Goal: Task Accomplishment & Management: Complete application form

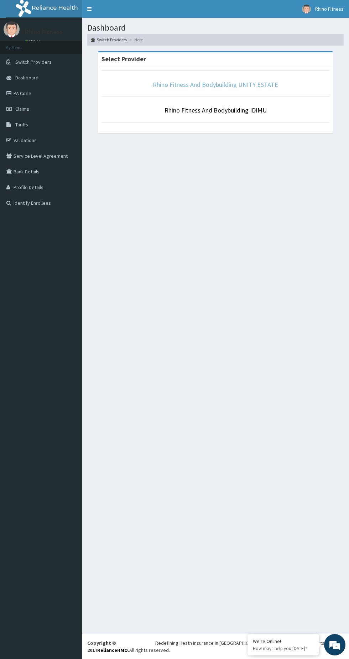
click at [222, 84] on link "Rhino Fitness And Bodybuilding UNITY ESTATE" at bounding box center [215, 84] width 125 height 8
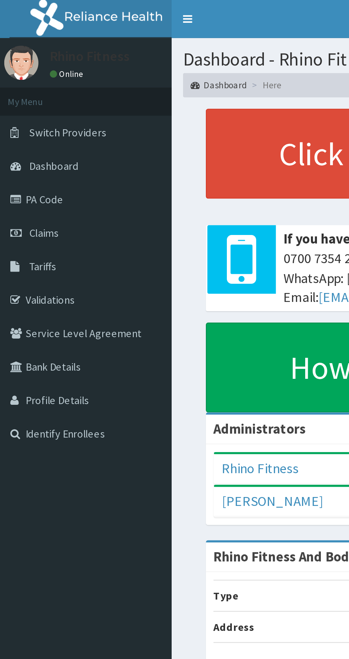
click at [29, 109] on span "Claims" at bounding box center [22, 109] width 14 height 6
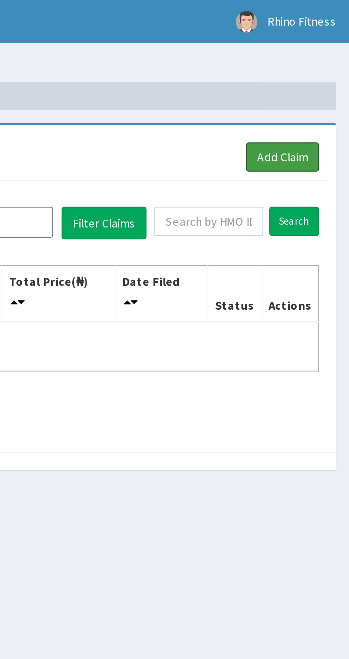
click at [319, 65] on link "Add Claim" at bounding box center [321, 65] width 30 height 12
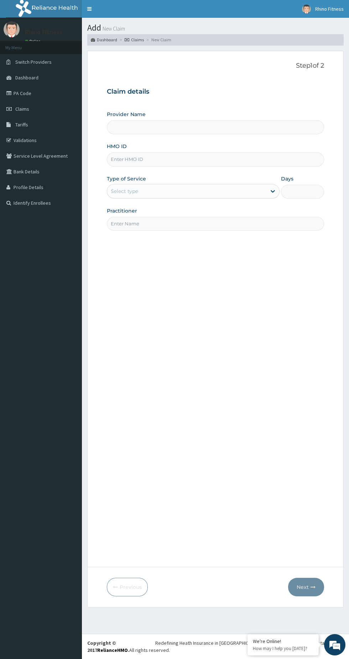
type input "Rhino Fitness And Bodybuilding UNITY ESTATE"
type input "1"
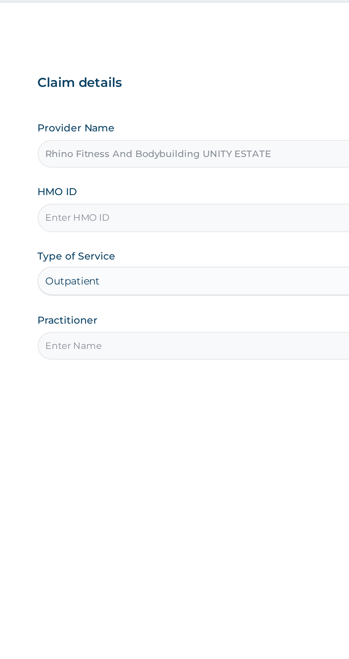
click at [146, 159] on input "HMO ID" at bounding box center [215, 159] width 217 height 14
type input "BJL/10005/A"
click at [166, 224] on input "Practitioner" at bounding box center [215, 224] width 217 height 14
type input "Rhino Fitness And Bodybuilding"
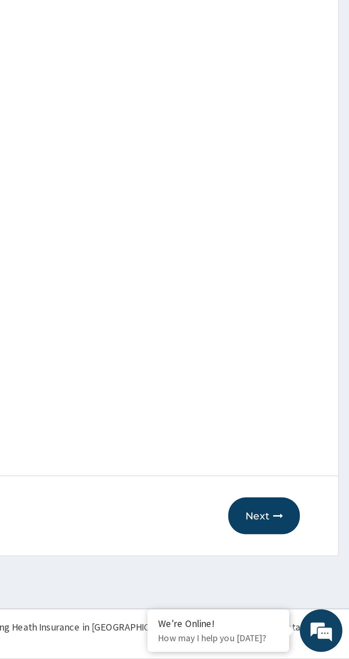
click at [306, 591] on button "Next" at bounding box center [306, 587] width 36 height 19
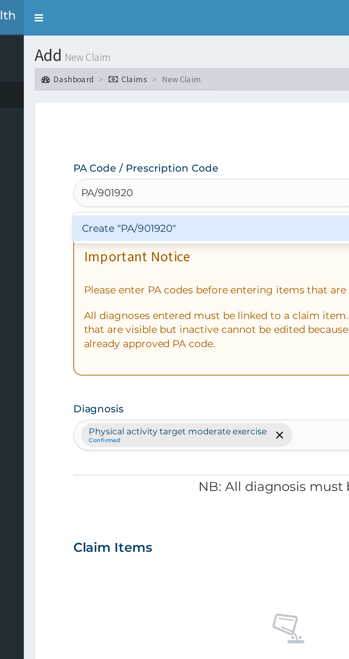
click at [196, 116] on div "Create "PA/901920"" at bounding box center [179, 114] width 144 height 13
type input "PA/901920"
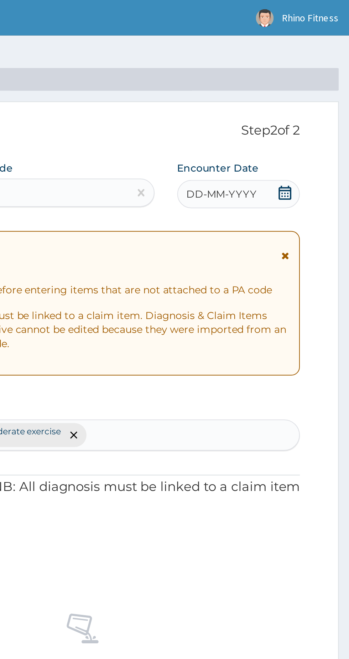
click at [312, 96] on div "DD-MM-YYYY" at bounding box center [293, 97] width 62 height 14
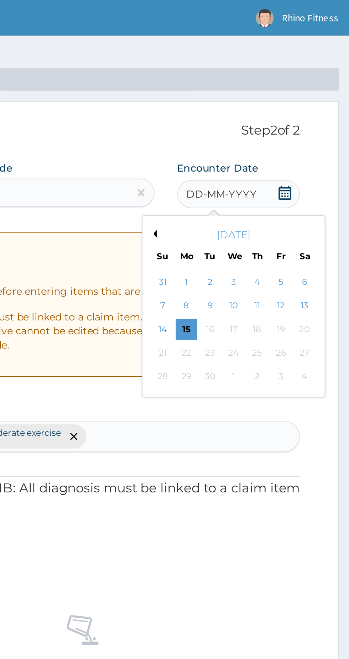
click at [251, 118] on button "Previous Month" at bounding box center [251, 118] width 4 height 4
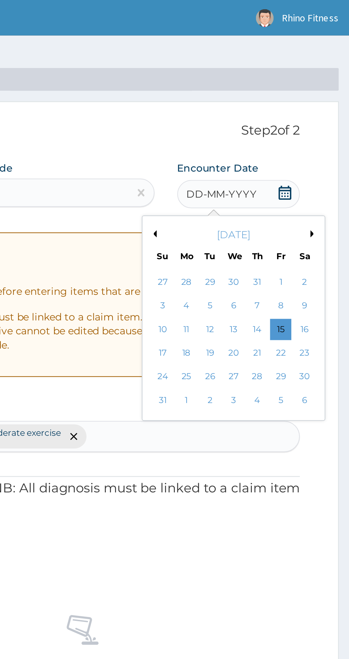
click at [291, 189] on div "27" at bounding box center [290, 189] width 11 height 11
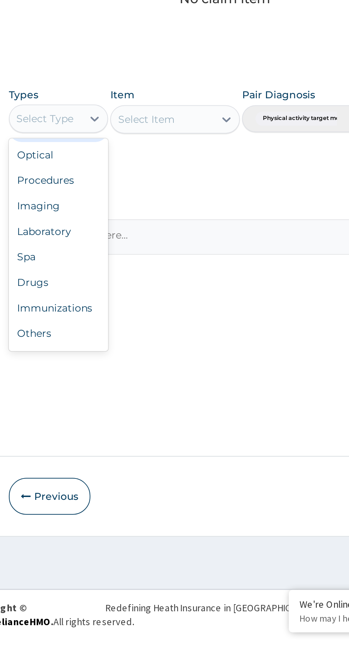
scroll to position [24, 0]
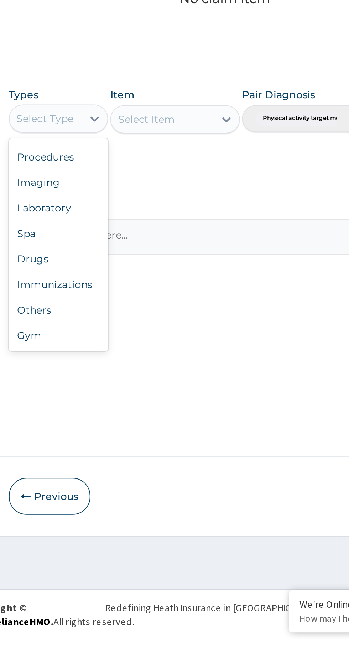
click at [123, 508] on div "Gym" at bounding box center [132, 506] width 50 height 13
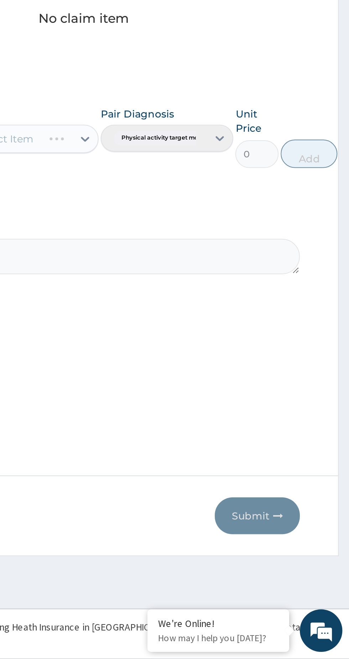
scroll to position [0, 0]
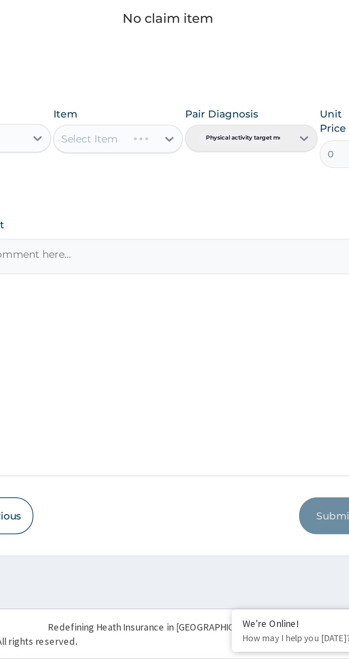
click at [214, 399] on div "Select Item" at bounding box center [190, 398] width 65 height 14
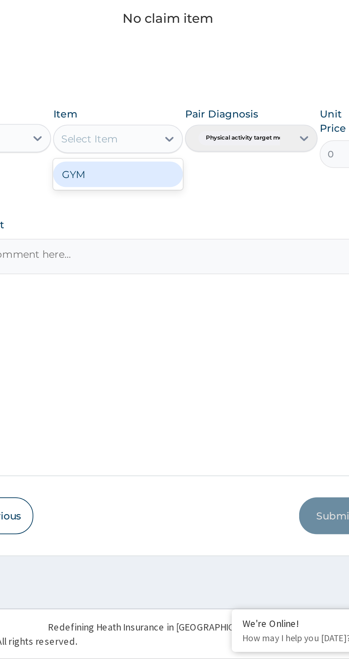
click at [195, 419] on div "GYM" at bounding box center [190, 415] width 65 height 13
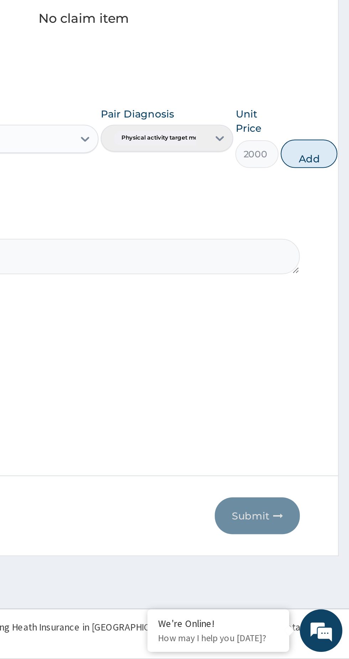
click at [331, 406] on button "Add" at bounding box center [328, 405] width 28 height 14
type input "0"
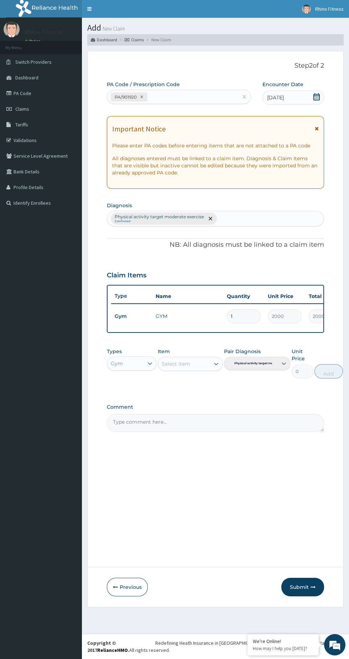
click at [300, 587] on button "Submit" at bounding box center [302, 587] width 43 height 19
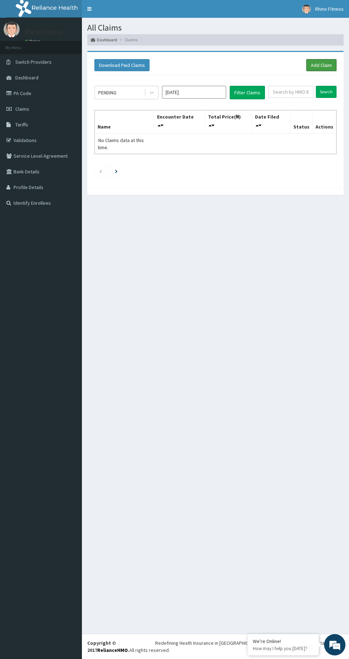
click at [317, 60] on link "Add Claim" at bounding box center [321, 65] width 30 height 12
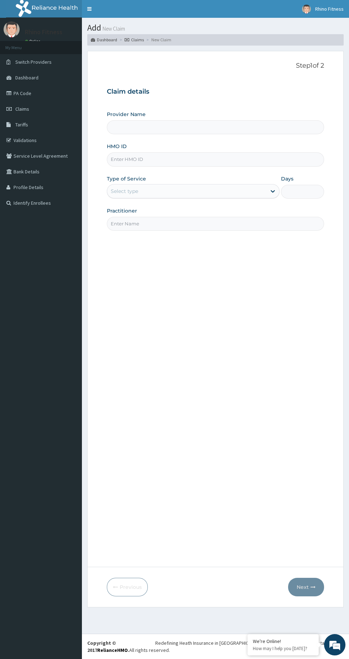
type input "Rhino Fitness And Bodybuilding UNITY ESTATE"
type input "1"
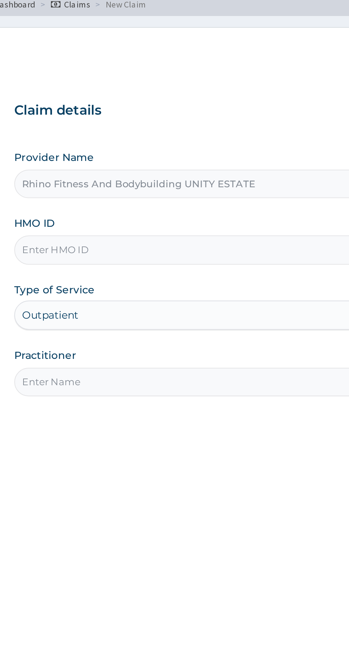
click at [140, 158] on input "HMO ID" at bounding box center [215, 159] width 217 height 14
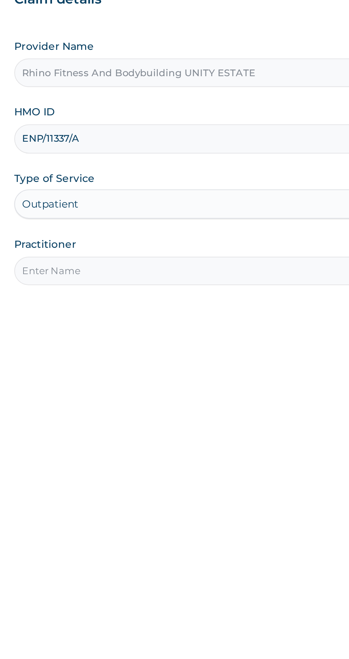
type input "ENP/11337/A"
click at [143, 225] on input "Practitioner" at bounding box center [215, 224] width 217 height 14
type input "Rhino Fitness And Bodybuilding"
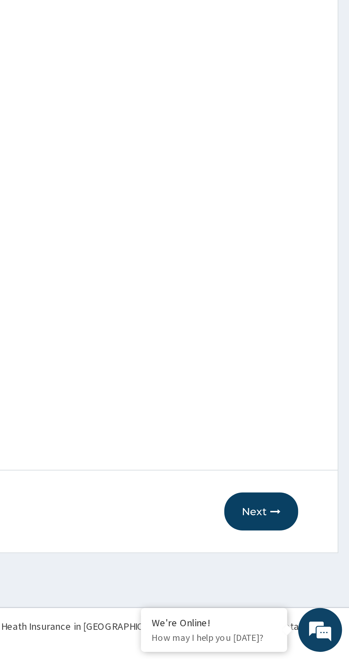
click at [310, 589] on button "Next" at bounding box center [306, 587] width 36 height 19
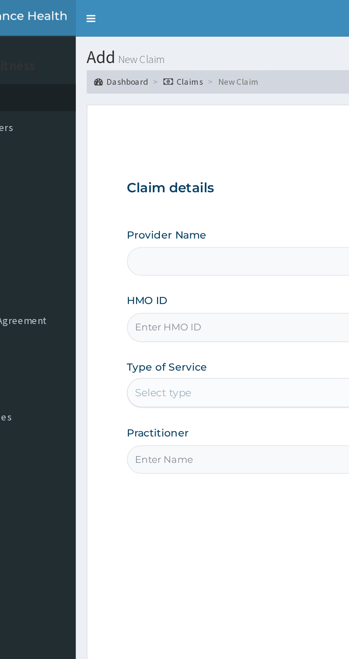
click at [145, 159] on input "HMO ID" at bounding box center [215, 159] width 217 height 14
type input "Rhino Fitness And Bodybuilding UNITY ESTATE"
type input "1"
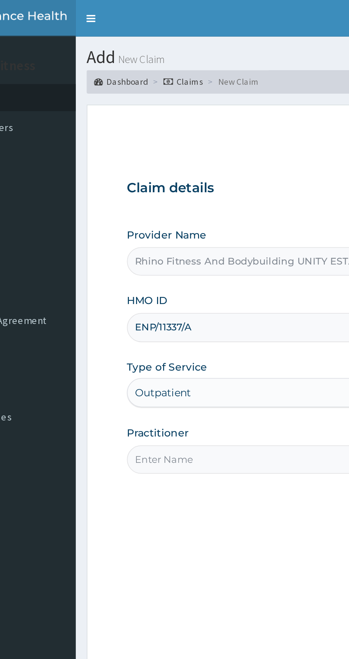
type input "ENP/11337/A"
click at [135, 225] on input "Practitioner" at bounding box center [215, 224] width 217 height 14
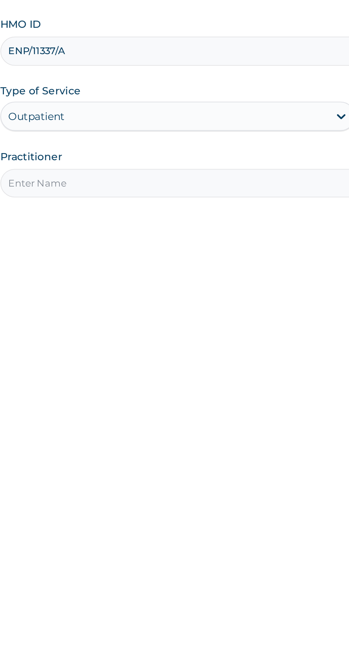
type input "Rhino Fitness And Bodybuilding"
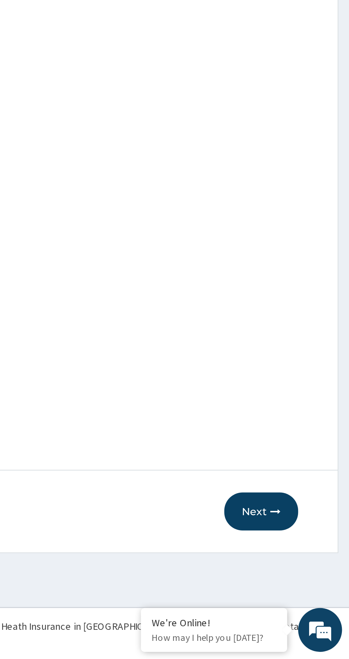
click at [310, 588] on button "Next" at bounding box center [306, 587] width 36 height 19
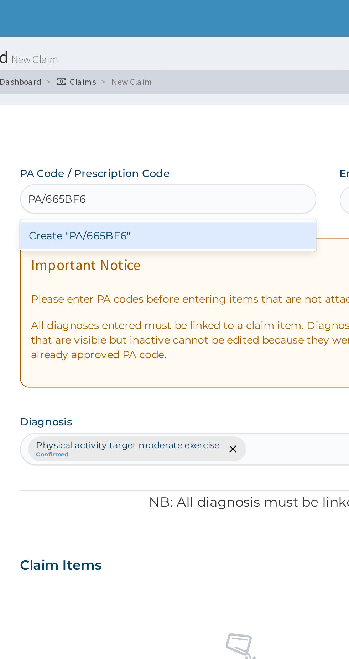
click at [185, 112] on div "Create "PA/665BF6"" at bounding box center [179, 114] width 144 height 13
type input "PA/665BF6"
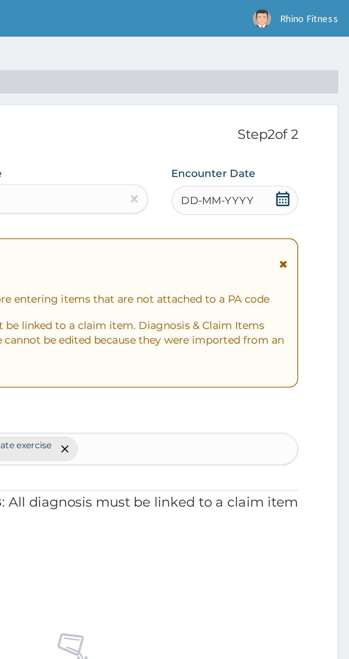
click at [309, 95] on div "DD-MM-YYYY" at bounding box center [293, 97] width 62 height 14
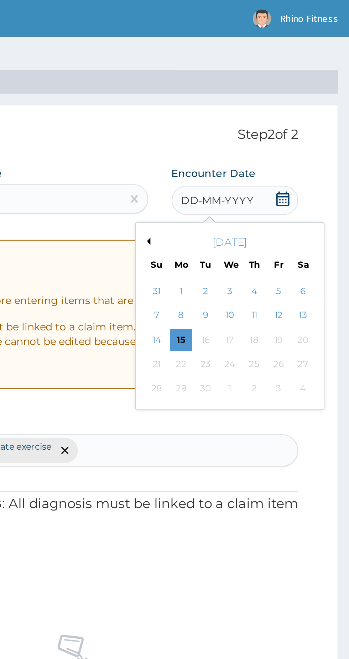
click at [250, 118] on button "Previous Month" at bounding box center [251, 118] width 4 height 4
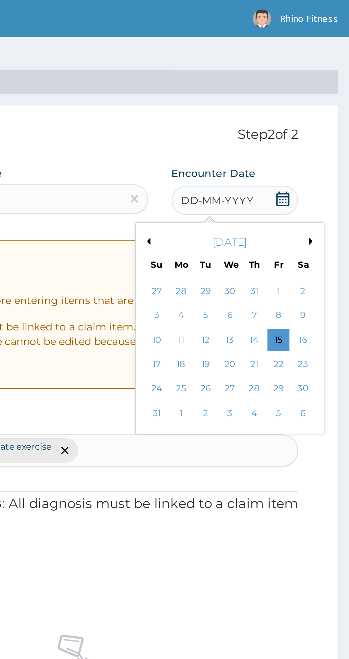
click at [293, 187] on div "27" at bounding box center [290, 189] width 11 height 11
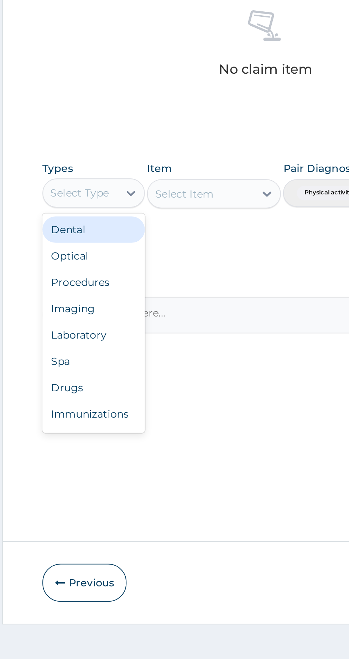
scroll to position [24, 0]
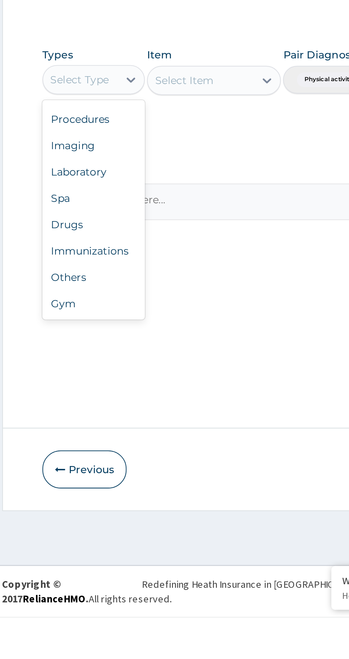
click at [122, 508] on div "Gym" at bounding box center [132, 506] width 50 height 13
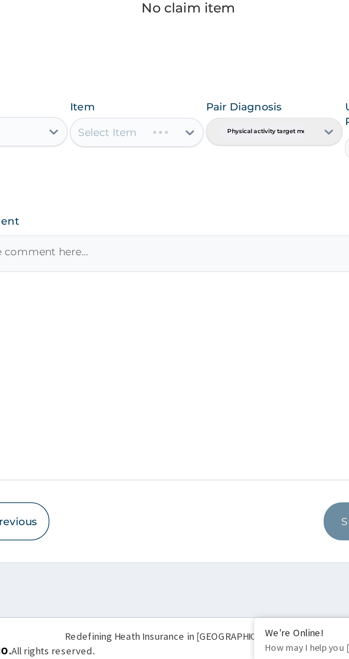
click at [211, 399] on div "Select Item" at bounding box center [190, 398] width 65 height 14
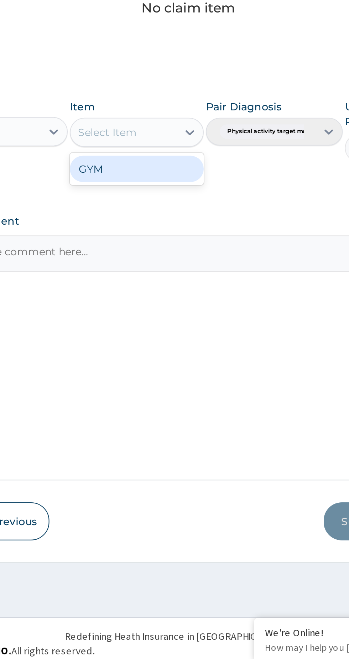
click at [190, 417] on div "GYM" at bounding box center [190, 415] width 65 height 13
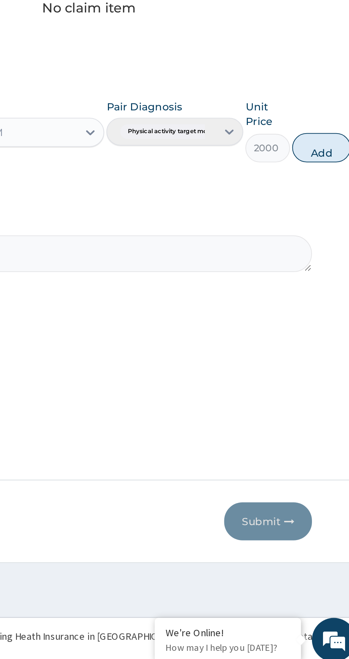
scroll to position [0, 0]
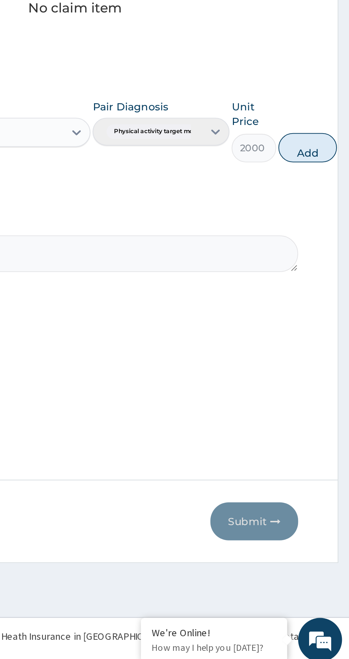
click at [324, 404] on button "Add" at bounding box center [328, 405] width 28 height 14
type input "0"
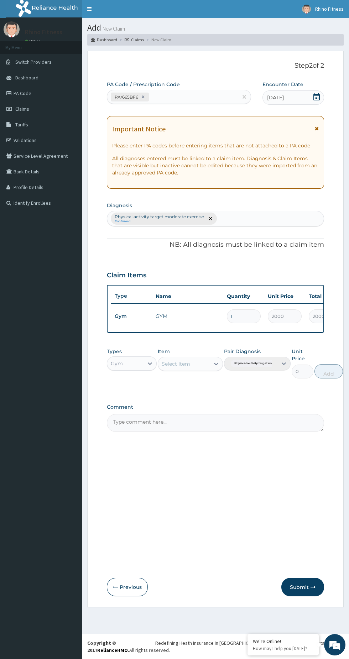
click at [293, 591] on button "Submit" at bounding box center [302, 587] width 43 height 19
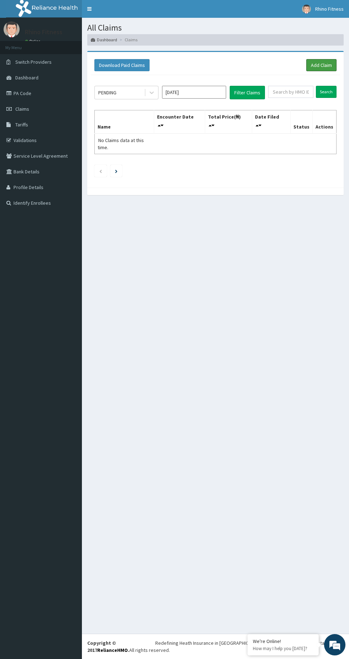
click at [309, 59] on link "Add Claim" at bounding box center [321, 65] width 30 height 12
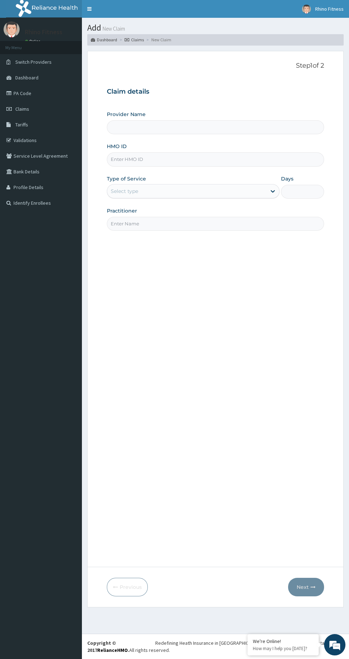
type input "Rhino Fitness And Bodybuilding UNITY ESTATE"
type input "1"
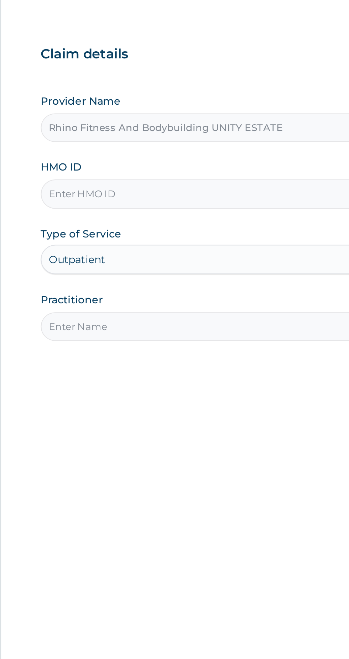
click at [136, 158] on input "HMO ID" at bounding box center [215, 159] width 217 height 14
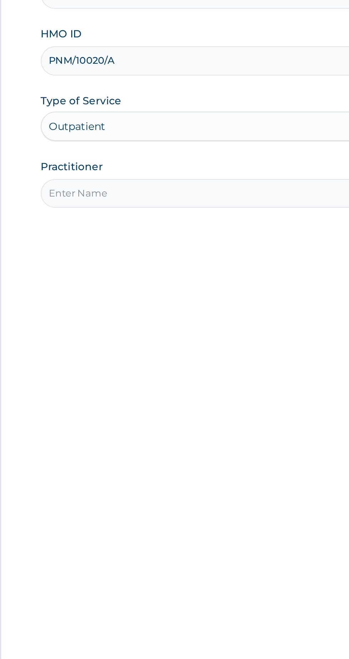
type input "PNM/10020/A"
click at [137, 226] on input "Practitioner" at bounding box center [215, 224] width 217 height 14
type input "Rhino Fitness And Bodybuilding"
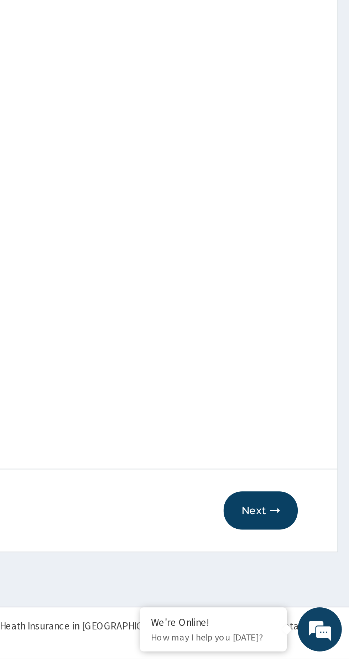
click at [310, 587] on button "Next" at bounding box center [306, 587] width 36 height 19
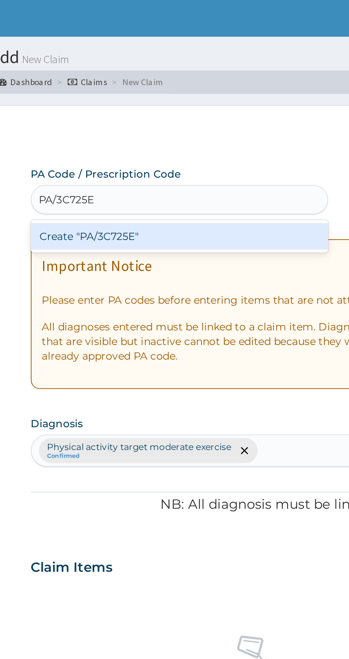
click at [177, 116] on div "Create "PA/3C725E"" at bounding box center [179, 114] width 144 height 13
type input "PA/3C725E"
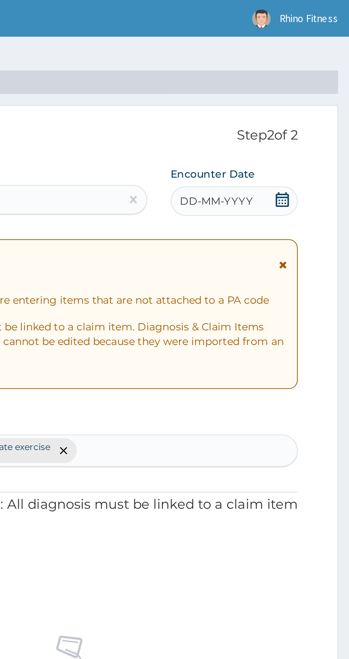
click at [306, 94] on div "DD-MM-YYYY" at bounding box center [293, 97] width 62 height 14
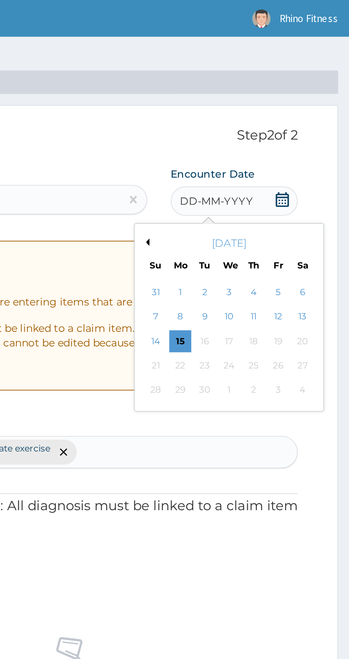
click at [251, 117] on button "Previous Month" at bounding box center [251, 118] width 4 height 4
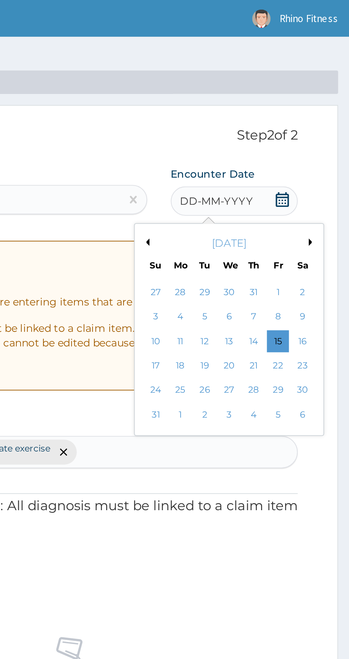
click at [293, 188] on div "27" at bounding box center [290, 189] width 11 height 11
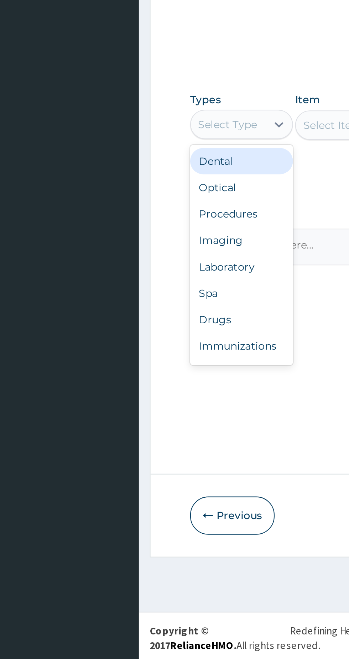
scroll to position [24, 0]
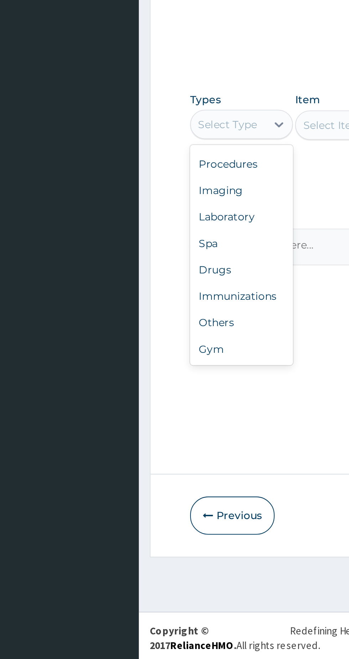
click at [125, 508] on div "Gym" at bounding box center [132, 506] width 50 height 13
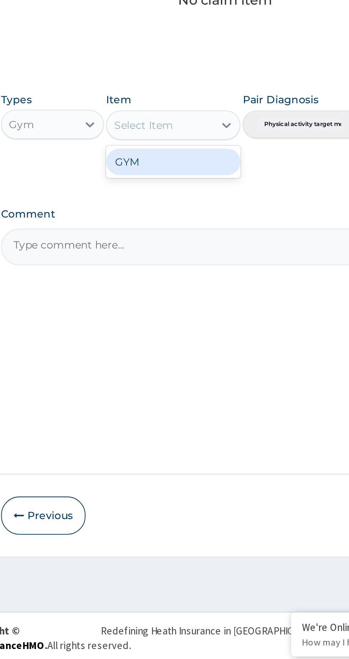
click at [173, 421] on div "GYM" at bounding box center [190, 415] width 65 height 13
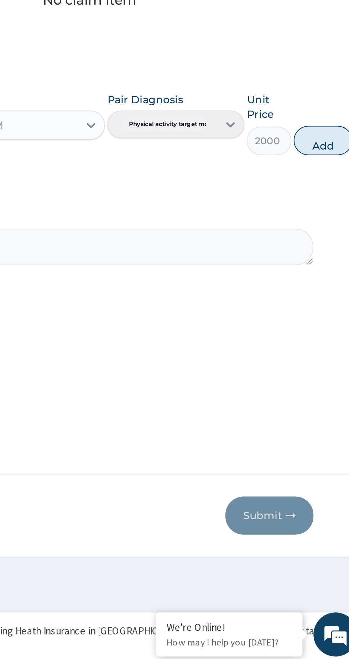
scroll to position [0, 0]
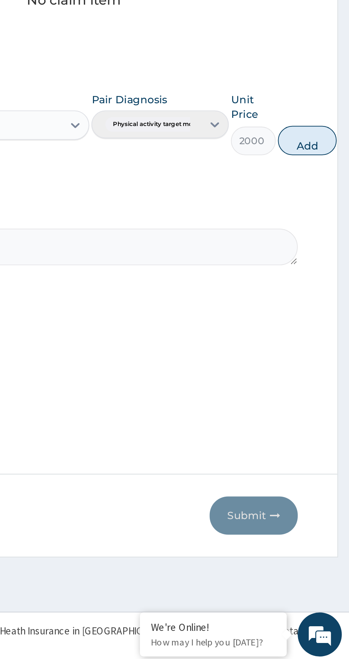
click at [331, 405] on button "Add" at bounding box center [328, 405] width 28 height 14
type input "0"
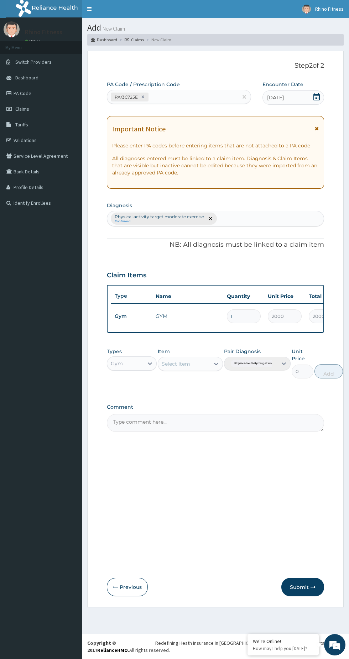
click at [313, 587] on icon "button" at bounding box center [313, 587] width 5 height 5
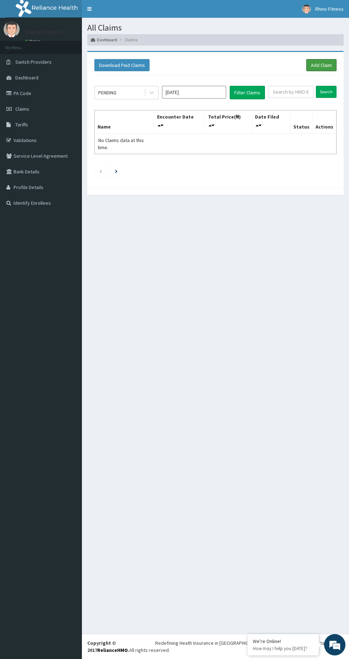
click at [320, 63] on link "Add Claim" at bounding box center [321, 65] width 30 height 12
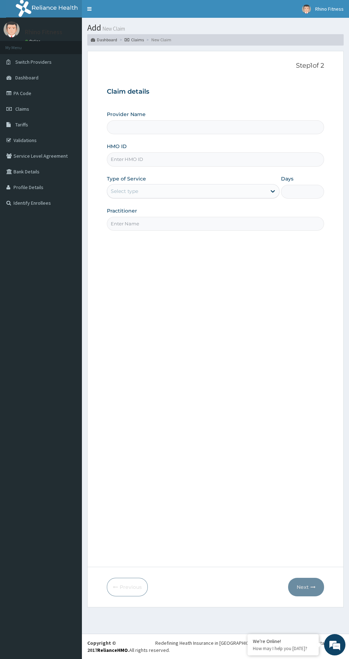
click at [136, 159] on input "HMO ID" at bounding box center [215, 159] width 217 height 14
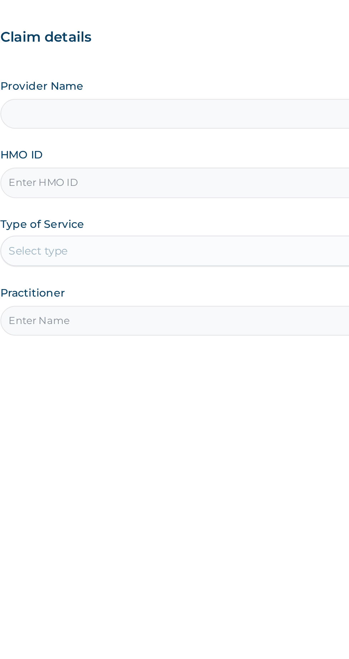
type input "Rhino Fitness And Bodybuilding UNITY ESTATE"
type input "1"
type input "AMT/10027/A"
click at [148, 225] on input "Practitioner" at bounding box center [215, 224] width 217 height 14
type input "Rhino Fitness And Bodybuilding"
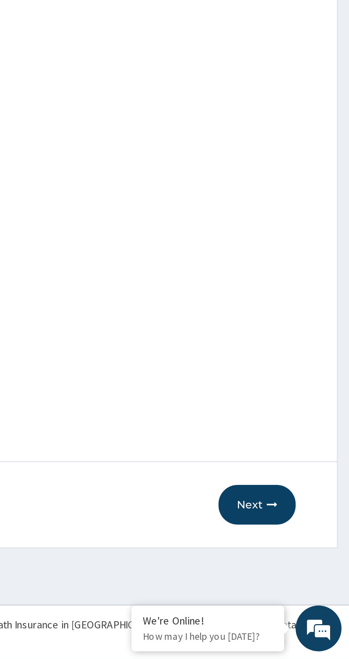
click at [312, 584] on button "Next" at bounding box center [306, 587] width 36 height 19
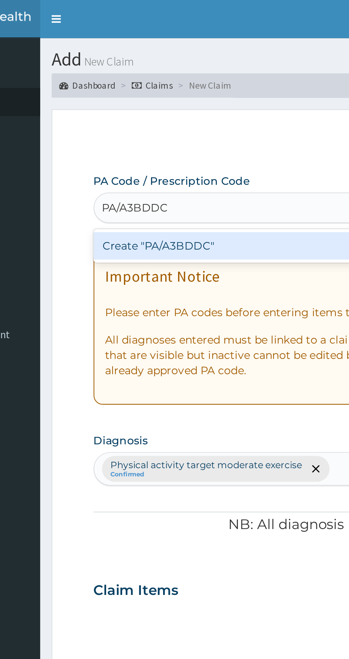
click at [132, 115] on div "Create "PA/A3BDDC"" at bounding box center [179, 114] width 144 height 13
type input "PA/A3BDDC"
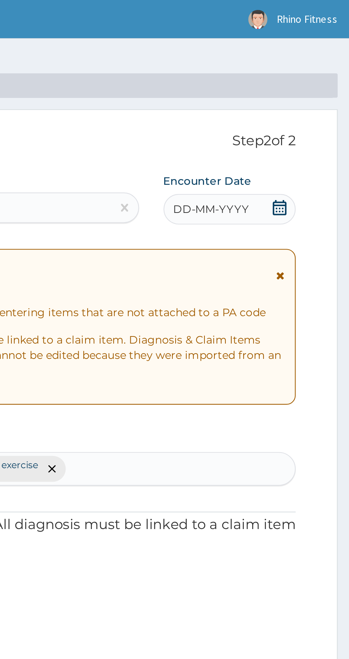
click at [297, 98] on span "DD-MM-YYYY" at bounding box center [284, 97] width 35 height 7
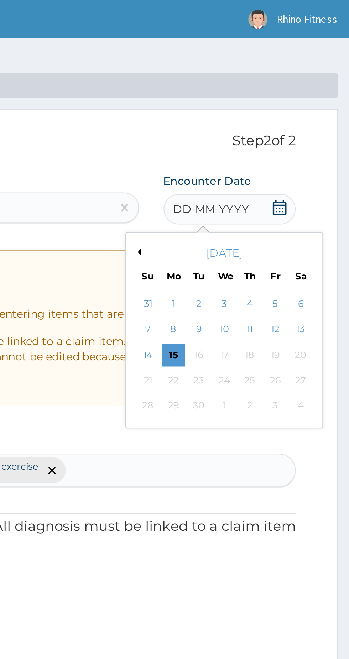
click at [250, 118] on button "Previous Month" at bounding box center [251, 118] width 4 height 4
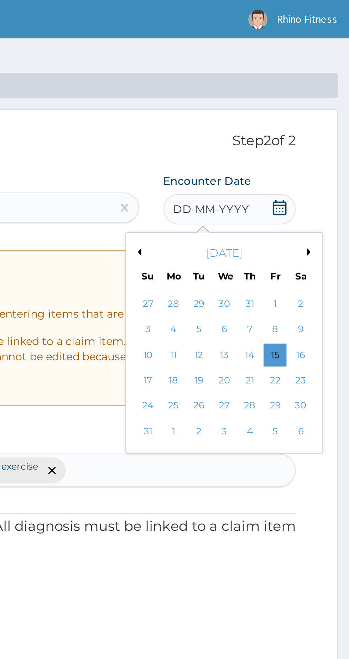
click at [313, 190] on div "29" at bounding box center [314, 189] width 11 height 11
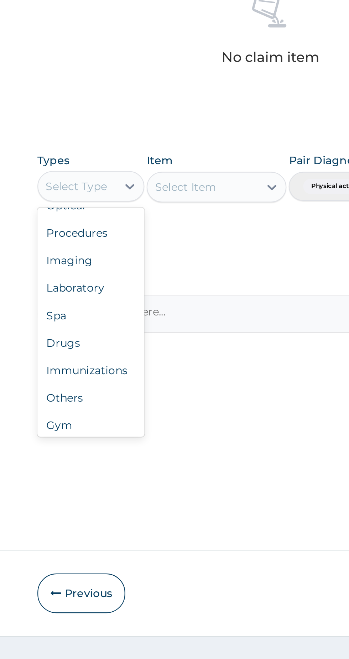
scroll to position [24, 0]
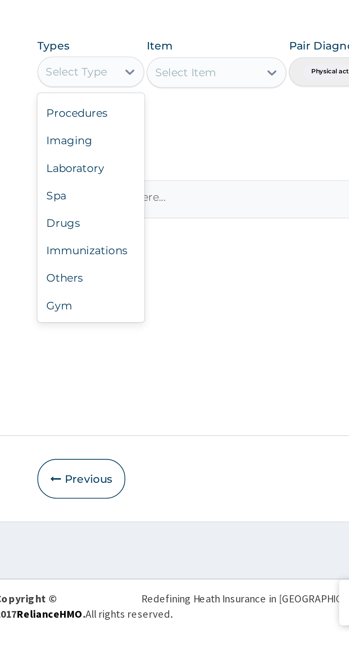
click at [123, 508] on div "Gym" at bounding box center [132, 506] width 50 height 13
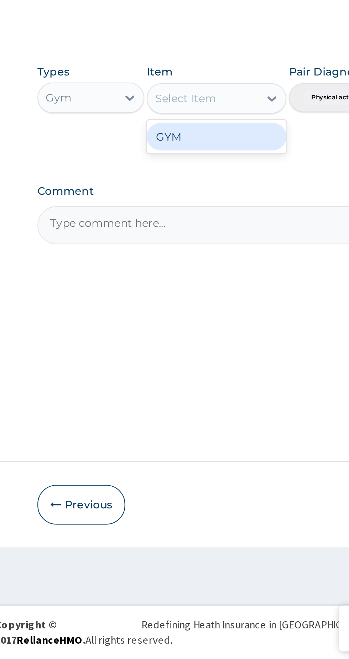
click at [175, 417] on div "GYM" at bounding box center [190, 415] width 65 height 13
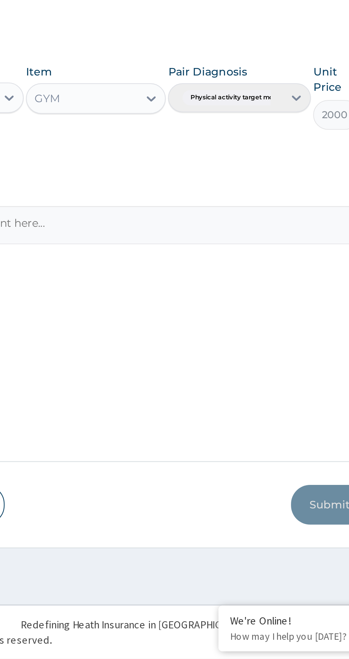
scroll to position [0, 0]
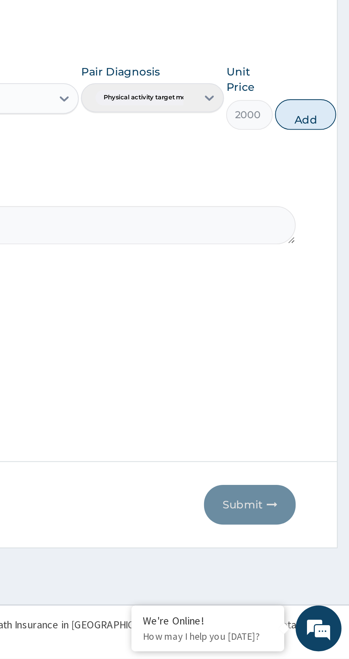
click at [333, 404] on button "Add" at bounding box center [328, 405] width 28 height 14
type input "0"
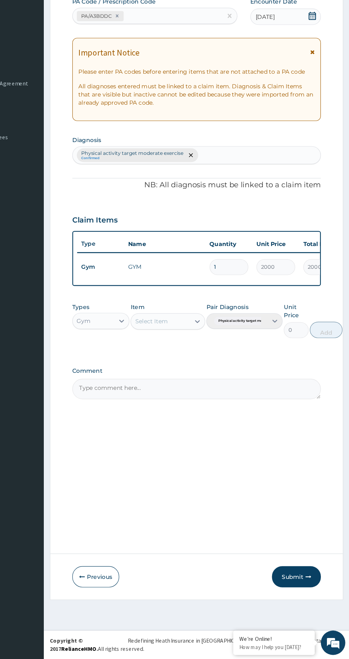
click at [313, 587] on icon "button" at bounding box center [313, 587] width 5 height 5
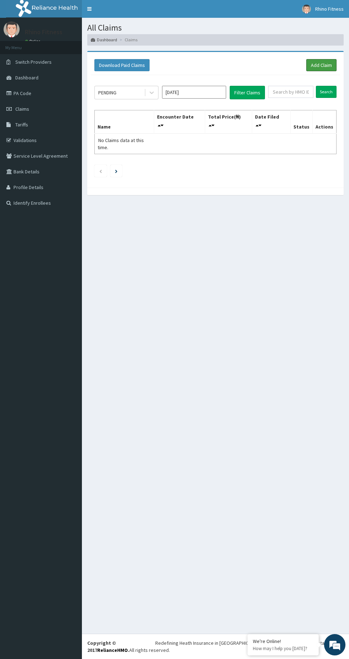
click at [308, 62] on link "Add Claim" at bounding box center [321, 65] width 30 height 12
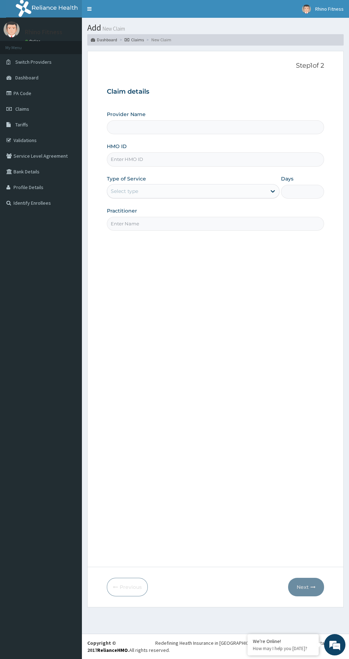
click at [124, 158] on input "HMO ID" at bounding box center [215, 159] width 217 height 14
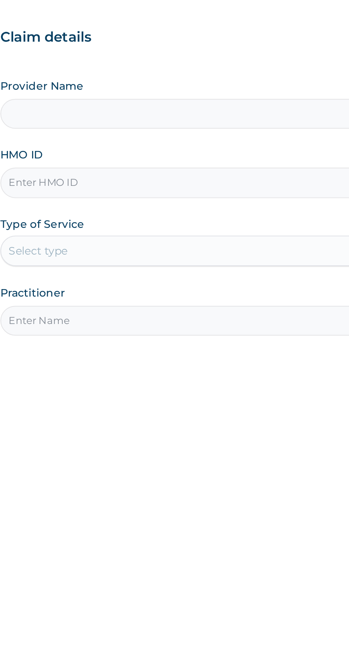
type input "Rhino Fitness And Bodybuilding UNITY ESTATE"
type input "1"
type input "ELG/10003/D"
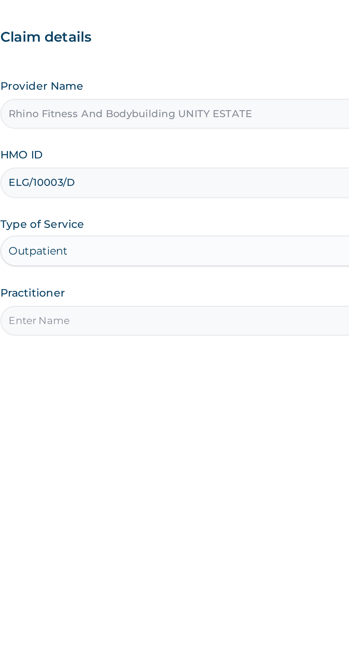
click at [130, 225] on input "Practitioner" at bounding box center [215, 224] width 217 height 14
type input "Rhino Fitness And Bodybuilding"
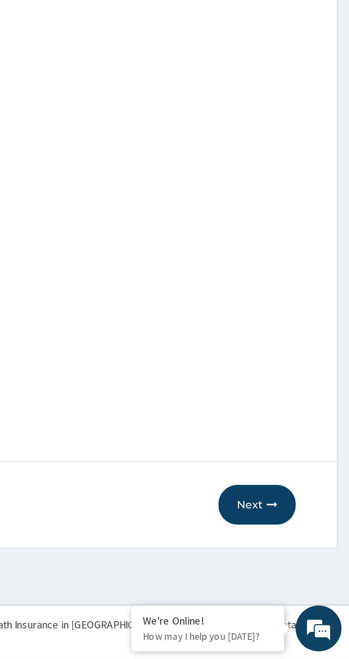
click at [307, 589] on button "Next" at bounding box center [306, 587] width 36 height 19
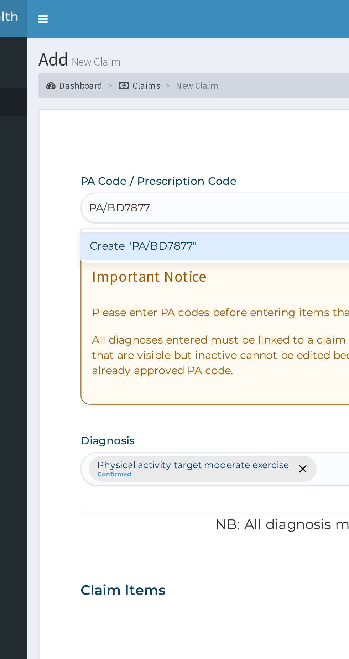
click at [129, 119] on div "Create "PA/BD7877"" at bounding box center [179, 114] width 144 height 13
type input "PA/BD7877"
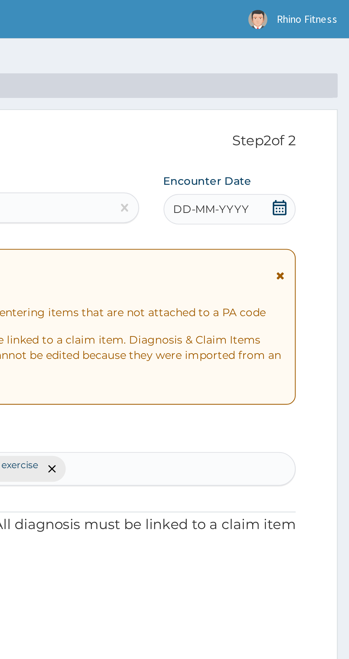
click at [281, 98] on span "DD-MM-YYYY" at bounding box center [284, 97] width 35 height 7
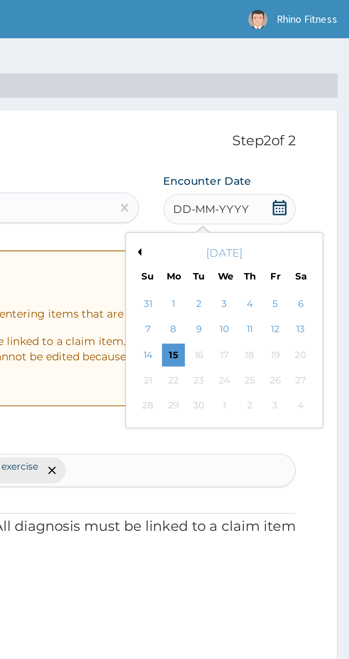
click at [250, 118] on button "Previous Month" at bounding box center [251, 118] width 4 height 4
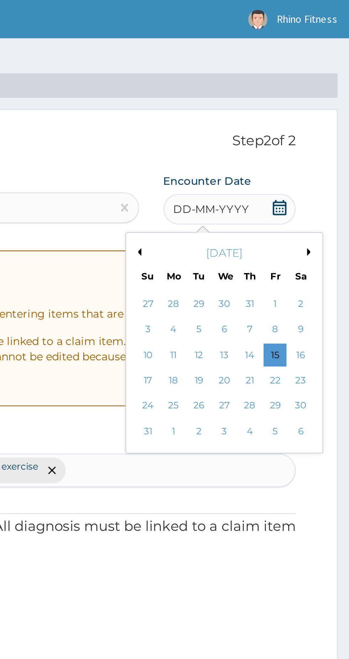
click at [316, 191] on div "29" at bounding box center [314, 189] width 11 height 11
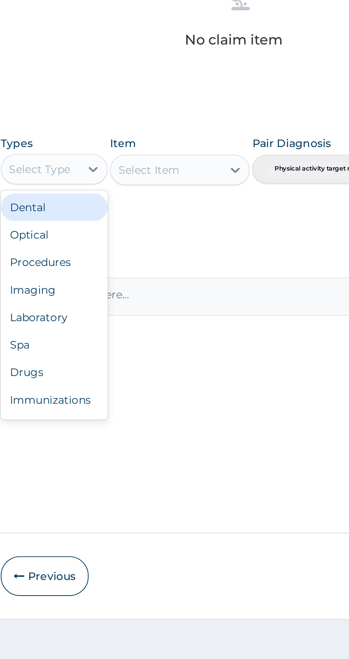
scroll to position [24, 0]
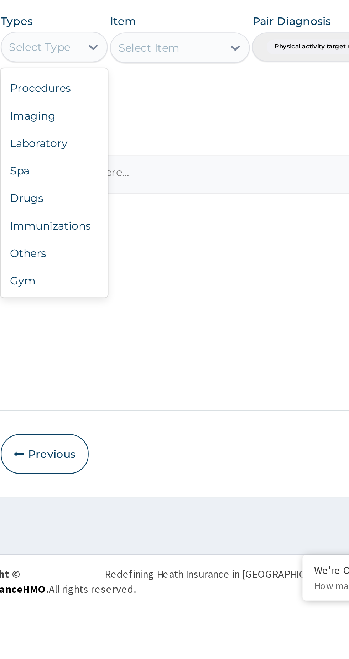
click at [120, 510] on div "Gym" at bounding box center [132, 506] width 50 height 13
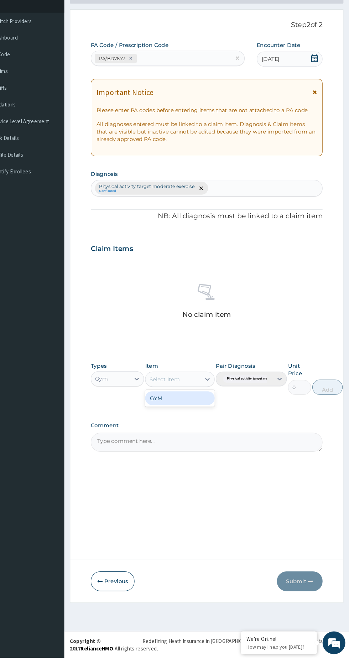
scroll to position [0, 0]
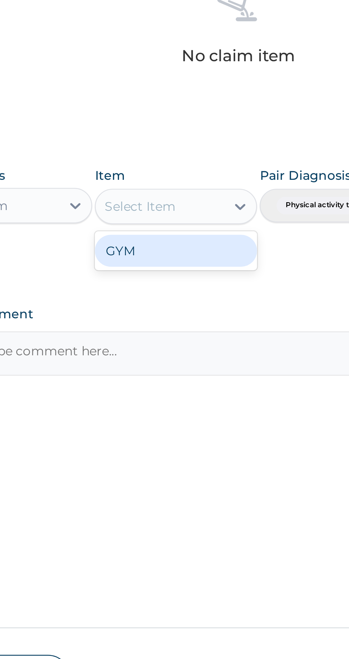
click at [200, 417] on div "GYM" at bounding box center [190, 415] width 65 height 13
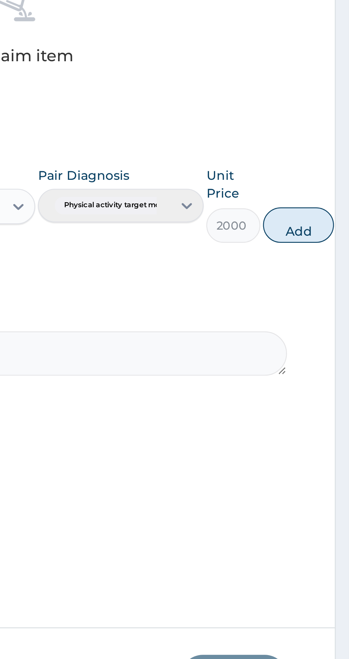
click at [326, 407] on button "Add" at bounding box center [328, 405] width 28 height 14
type input "0"
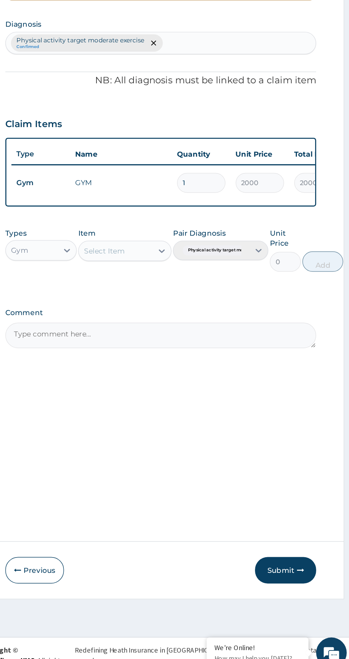
click at [298, 595] on button "Submit" at bounding box center [302, 587] width 43 height 19
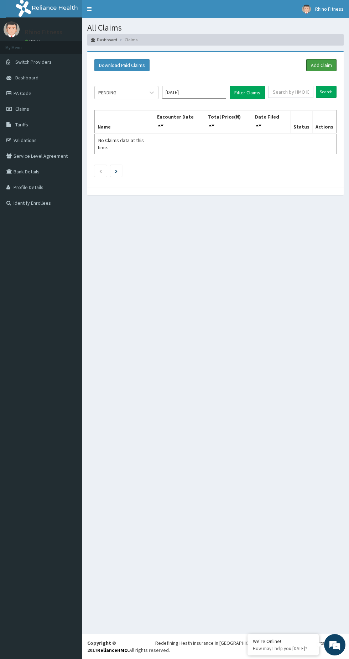
click at [314, 63] on link "Add Claim" at bounding box center [321, 65] width 30 height 12
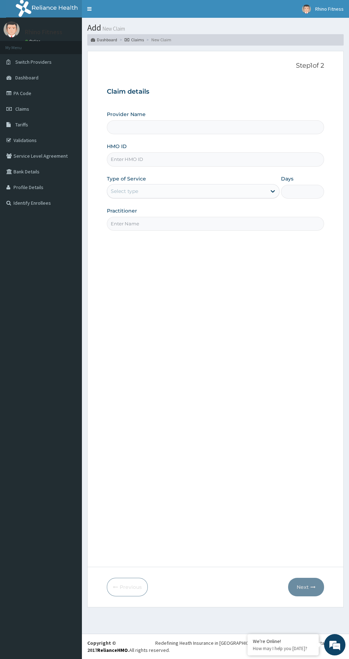
type input "Rhino Fitness And Bodybuilding UNITY ESTATE"
type input "1"
click at [110, 161] on input "HMO ID" at bounding box center [215, 159] width 217 height 14
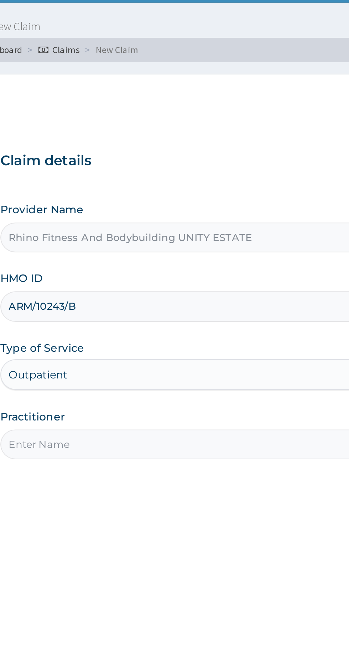
click at [195, 161] on input "ARM/10243/B" at bounding box center [215, 159] width 217 height 14
type input "ARM/10243/A"
click at [167, 222] on input "Practitioner" at bounding box center [215, 224] width 217 height 14
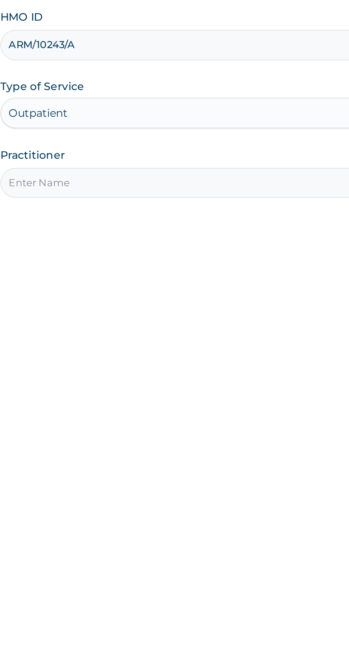
type input "Rhino Fitness And Bodybuilding"
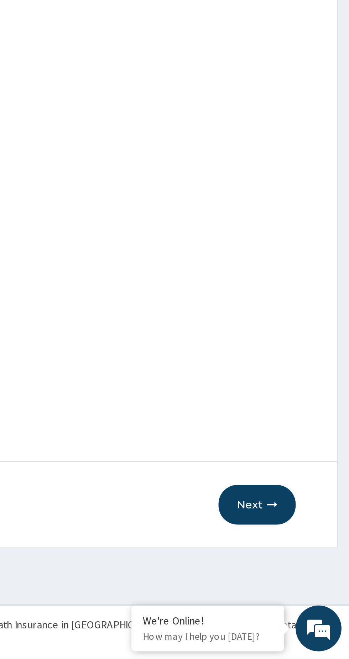
click at [310, 587] on button "Next" at bounding box center [306, 587] width 36 height 19
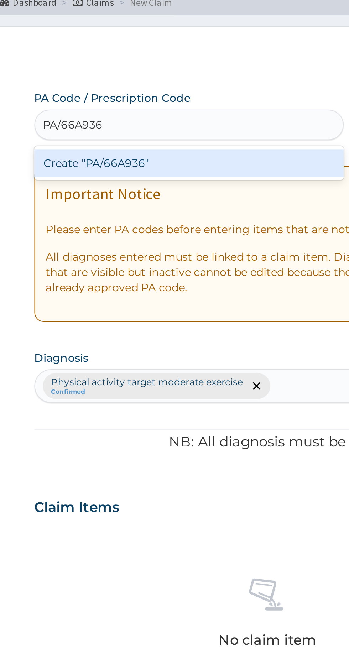
click at [148, 118] on div "Create "PA/66A936"" at bounding box center [179, 114] width 144 height 13
type input "PA/66A936"
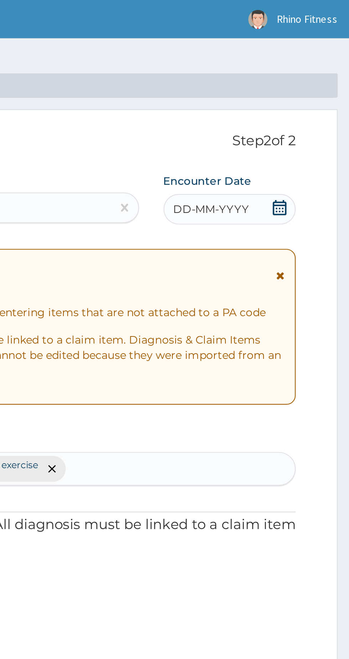
click at [283, 97] on span "DD-MM-YYYY" at bounding box center [284, 97] width 35 height 7
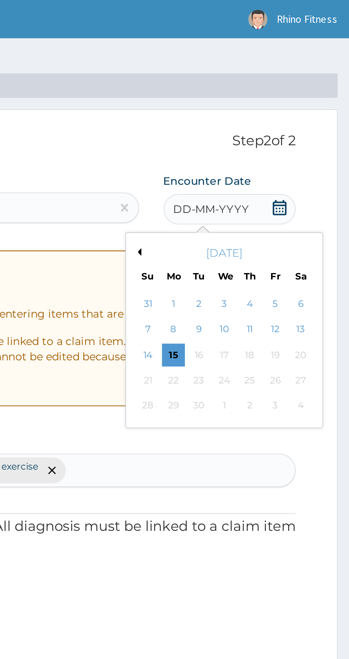
click at [251, 117] on button "Previous Month" at bounding box center [251, 118] width 4 height 4
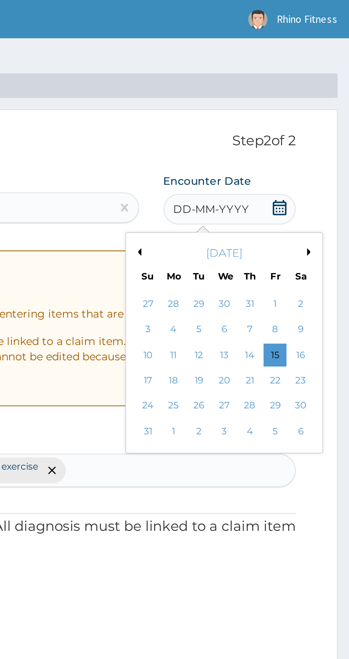
click at [328, 191] on div "30" at bounding box center [326, 189] width 11 height 11
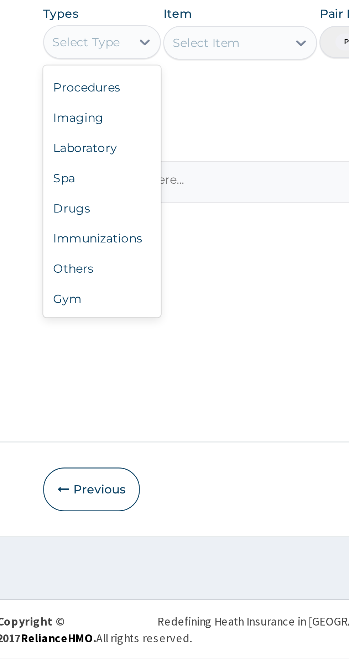
click at [122, 511] on div "Gym" at bounding box center [132, 506] width 50 height 13
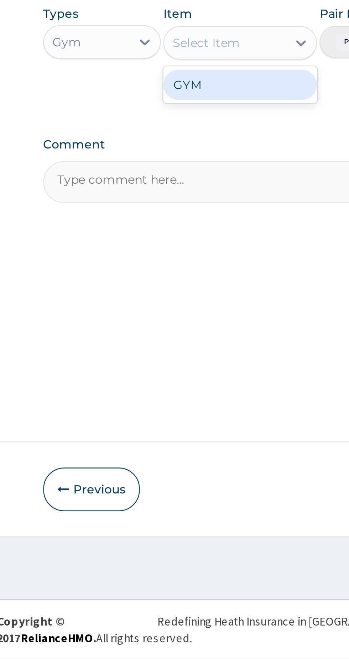
click at [172, 418] on div "GYM" at bounding box center [190, 415] width 65 height 13
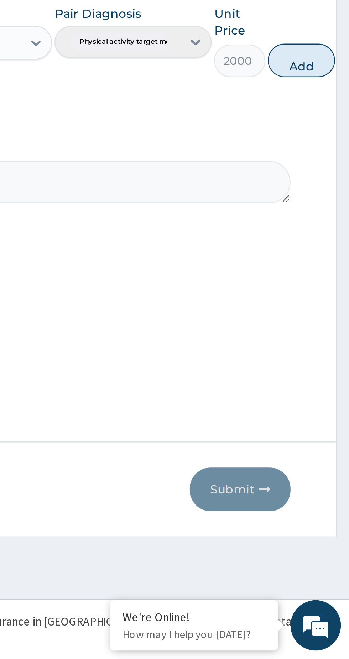
click at [328, 405] on button "Add" at bounding box center [328, 405] width 28 height 14
type input "0"
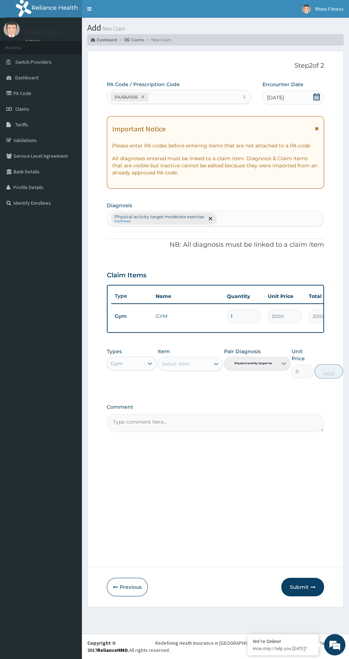
click at [304, 590] on button "Submit" at bounding box center [302, 587] width 43 height 19
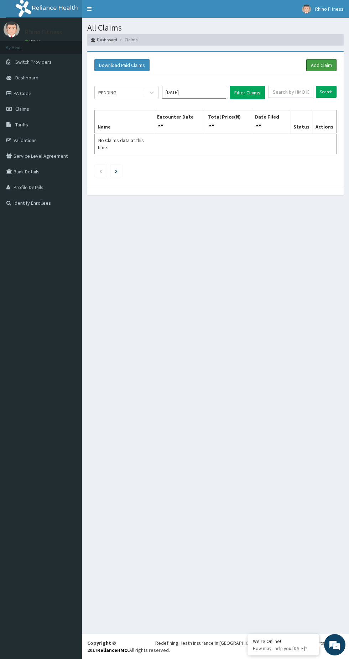
click at [309, 70] on link "Add Claim" at bounding box center [321, 65] width 30 height 12
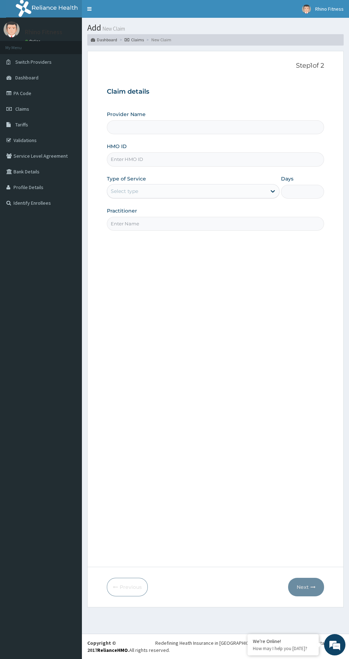
click at [119, 156] on input "HMO ID" at bounding box center [215, 159] width 217 height 14
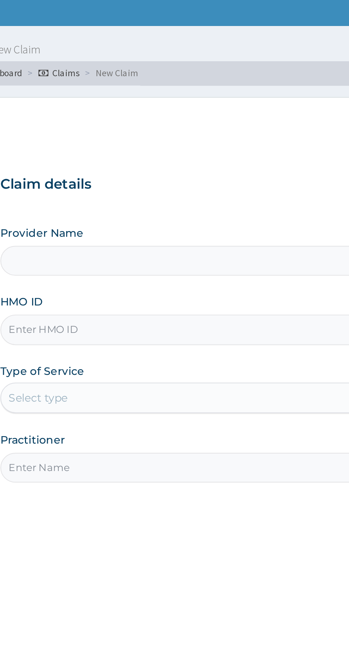
type input "Rhino Fitness And Bodybuilding UNITY ESTATE"
type input "1"
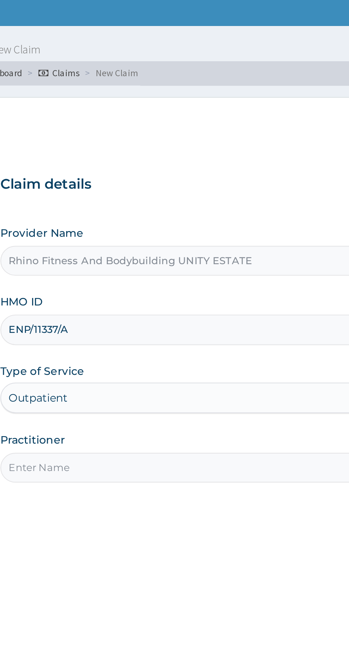
type input "ENP/11337/A"
click at [188, 223] on input "Practitioner" at bounding box center [215, 224] width 217 height 14
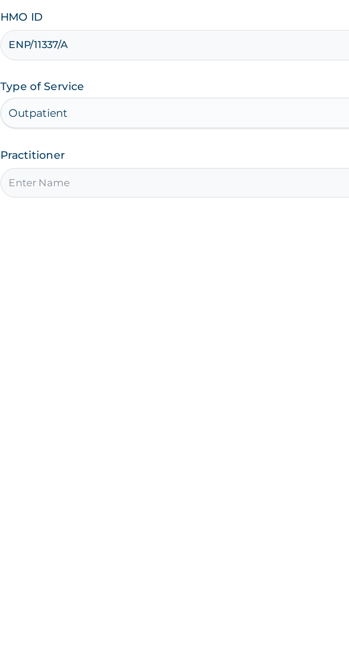
type input "Rhino Fitness And Bodybuilding"
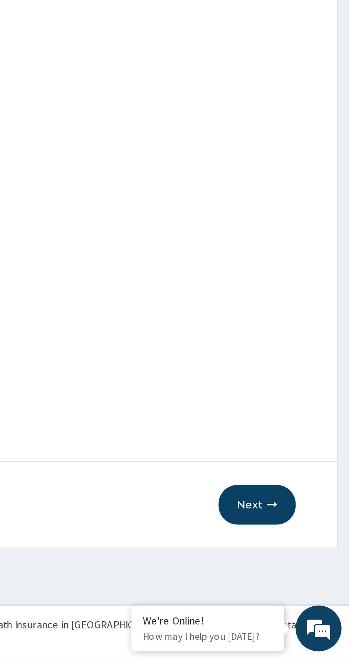
click at [305, 589] on button "Next" at bounding box center [306, 587] width 36 height 19
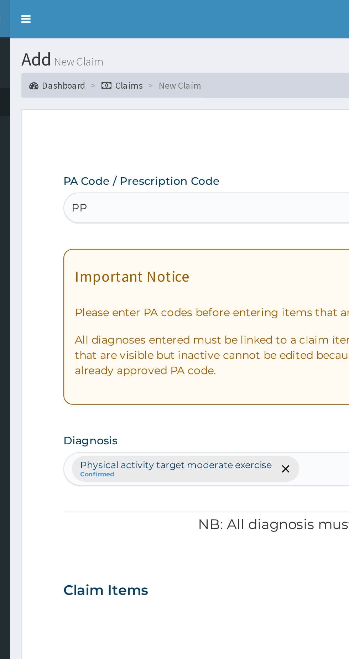
type input "P"
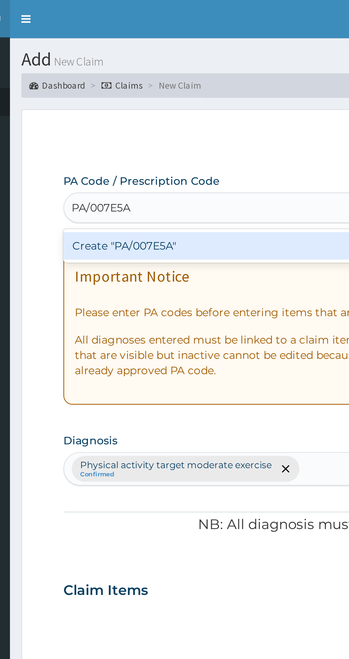
click at [129, 114] on div "Create "PA/007E5A"" at bounding box center [179, 114] width 144 height 13
type input "PA/007E5A"
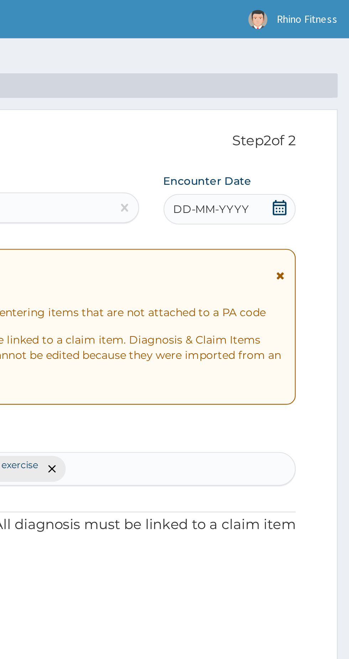
click at [307, 98] on div "DD-MM-YYYY" at bounding box center [293, 97] width 62 height 14
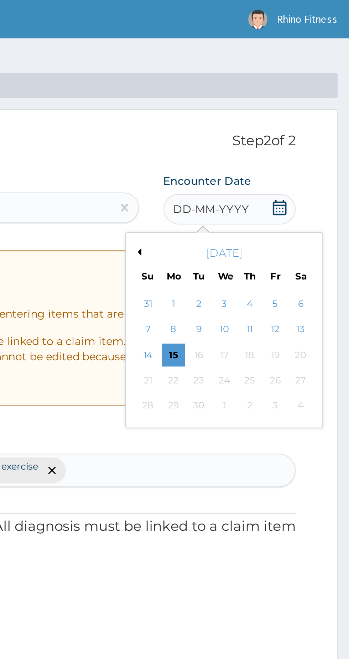
click at [250, 118] on button "Previous Month" at bounding box center [251, 118] width 4 height 4
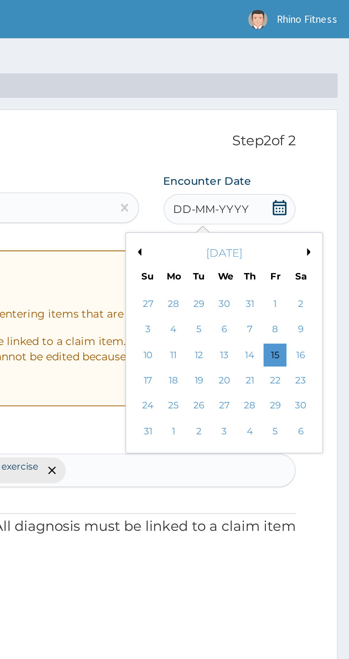
click at [327, 189] on div "30" at bounding box center [326, 189] width 11 height 11
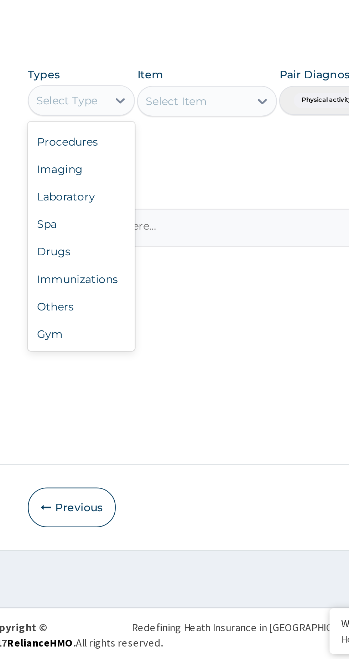
scroll to position [24, 0]
click at [126, 508] on div "Gym" at bounding box center [132, 506] width 50 height 13
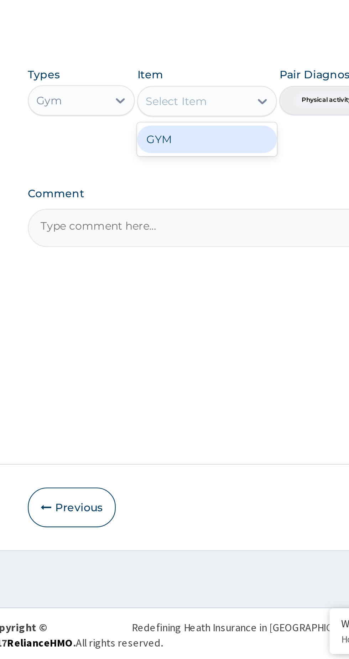
click at [172, 420] on div "GYM" at bounding box center [190, 415] width 65 height 13
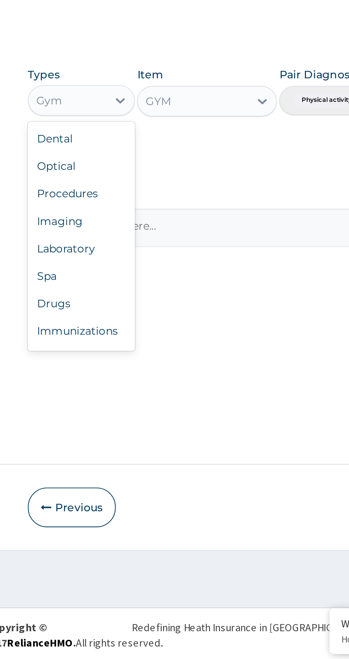
scroll to position [24, 0]
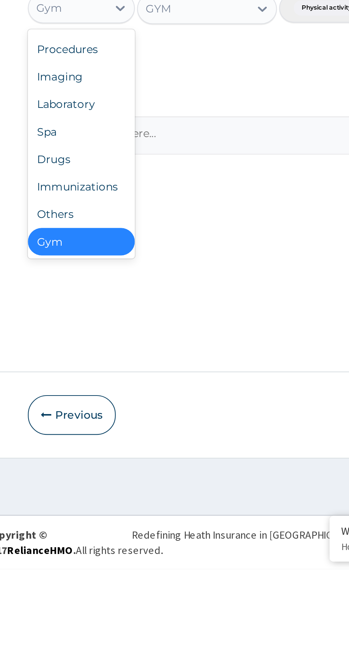
click at [135, 512] on div "Gym" at bounding box center [132, 506] width 50 height 13
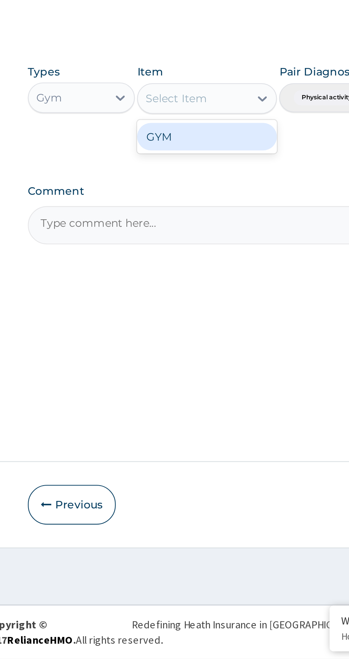
click at [184, 418] on div "GYM" at bounding box center [190, 415] width 65 height 13
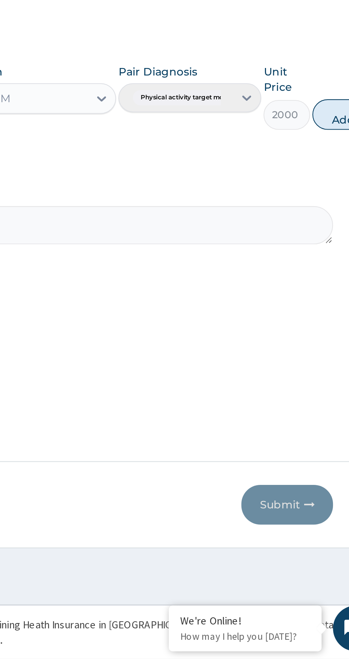
scroll to position [0, 0]
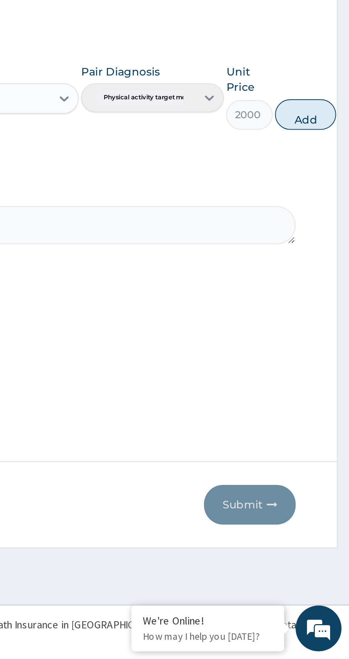
click at [331, 406] on button "Add" at bounding box center [328, 405] width 28 height 14
type input "0"
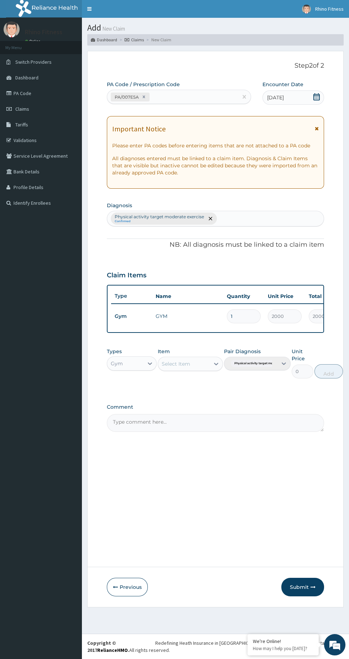
click at [307, 587] on button "Submit" at bounding box center [302, 587] width 43 height 19
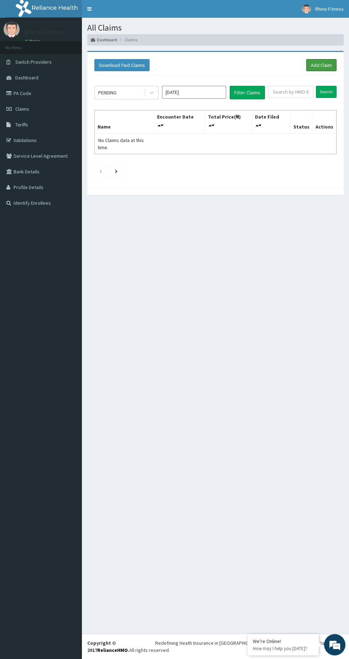
click at [317, 66] on link "Add Claim" at bounding box center [321, 65] width 30 height 12
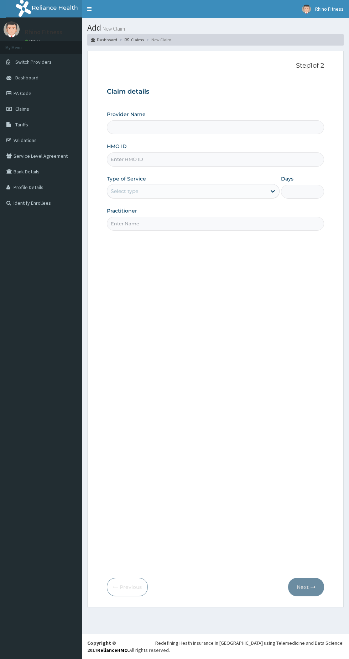
click at [150, 159] on input "HMO ID" at bounding box center [215, 159] width 217 height 14
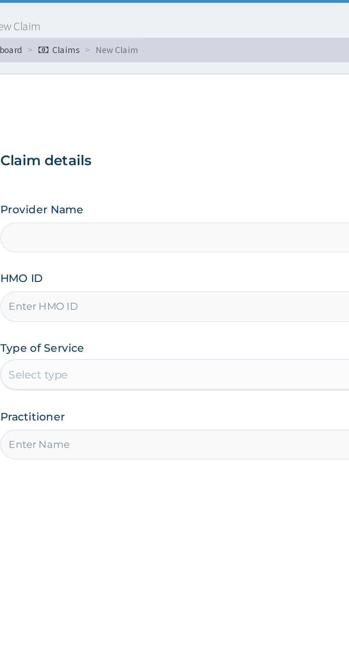
type input "Rhino Fitness And Bodybuilding UNITY ESTATE"
type input "1"
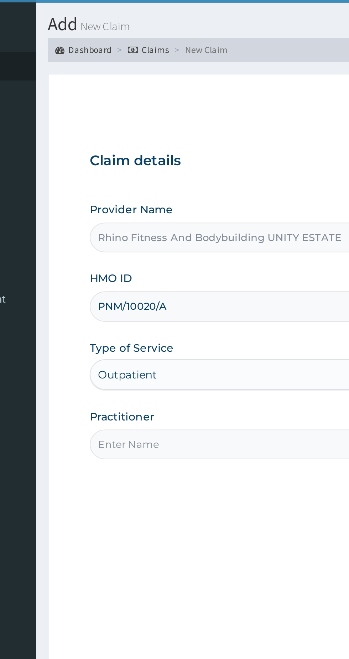
type input "PNM/10020/A"
click at [146, 222] on input "Practitioner" at bounding box center [215, 224] width 217 height 14
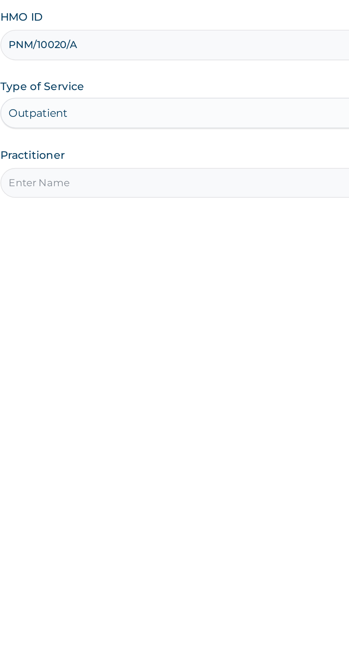
type input "Rhino Fitness And Bodybuilding"
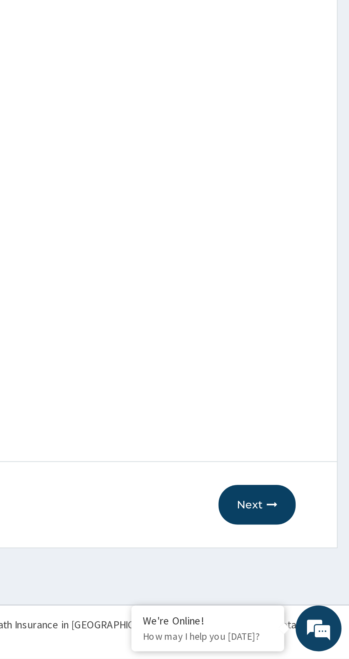
click at [307, 586] on button "Next" at bounding box center [306, 587] width 36 height 19
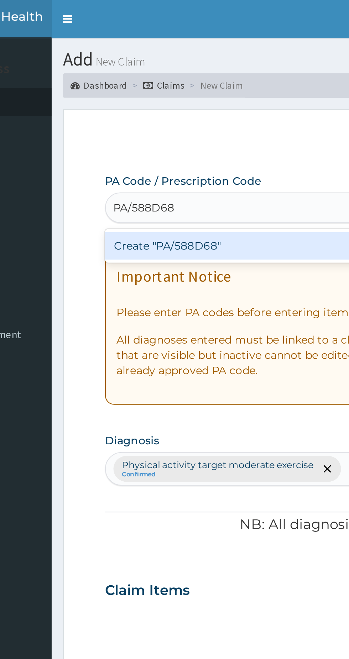
click at [156, 114] on div "Create "PA/588D68"" at bounding box center [179, 114] width 144 height 13
type input "PA/588D68"
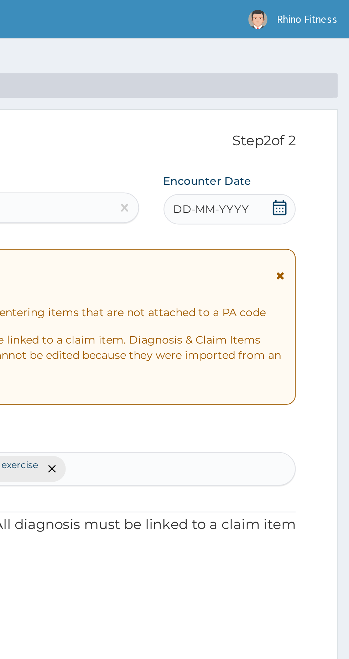
click at [297, 98] on span "DD-MM-YYYY" at bounding box center [284, 97] width 35 height 7
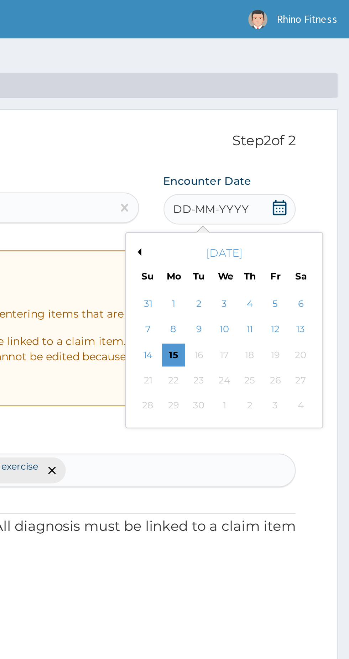
click at [250, 117] on button "Previous Month" at bounding box center [251, 118] width 4 height 4
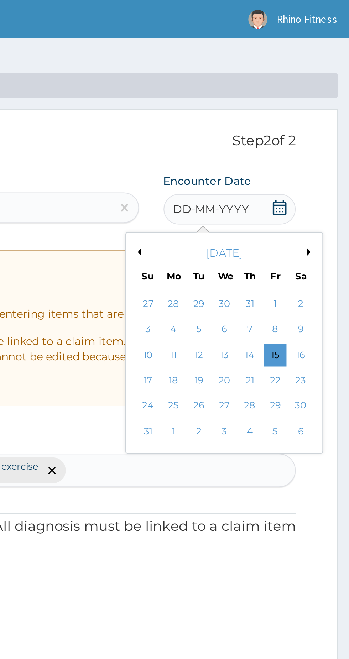
click at [331, 188] on div "30" at bounding box center [326, 189] width 11 height 11
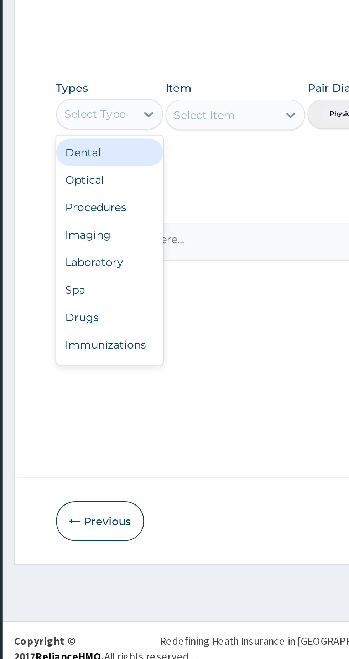
scroll to position [24, 0]
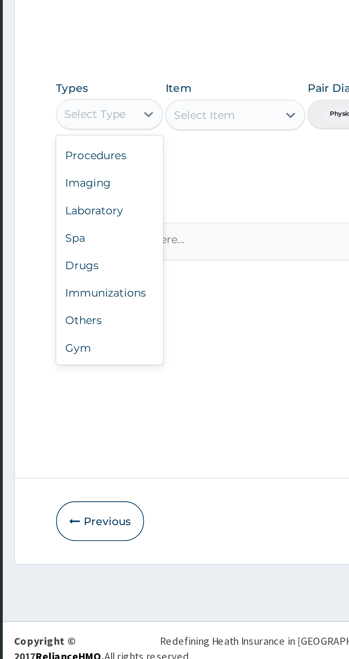
click at [129, 507] on div "Gym" at bounding box center [132, 506] width 50 height 13
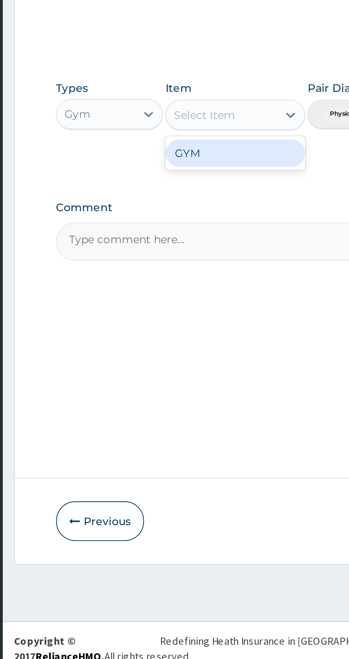
click at [189, 417] on div "GYM" at bounding box center [190, 415] width 65 height 13
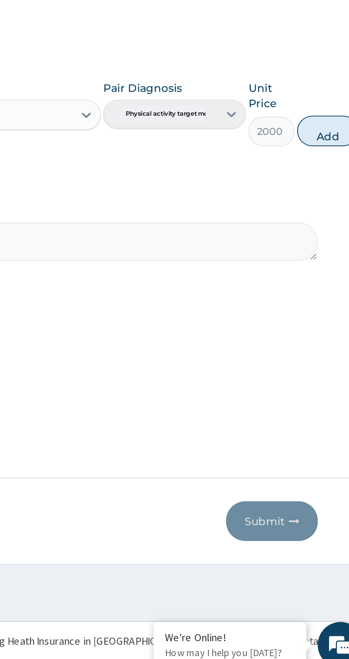
scroll to position [0, 0]
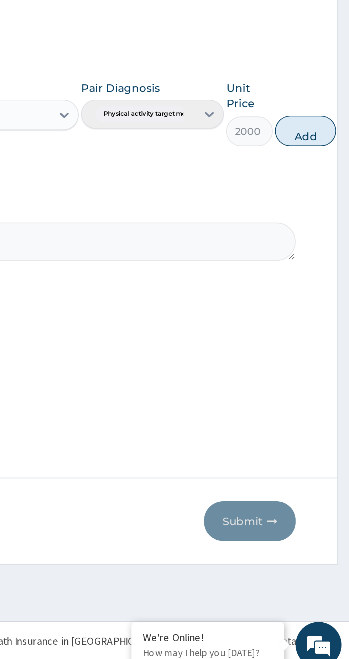
click at [324, 405] on button "Add" at bounding box center [328, 405] width 28 height 14
type input "0"
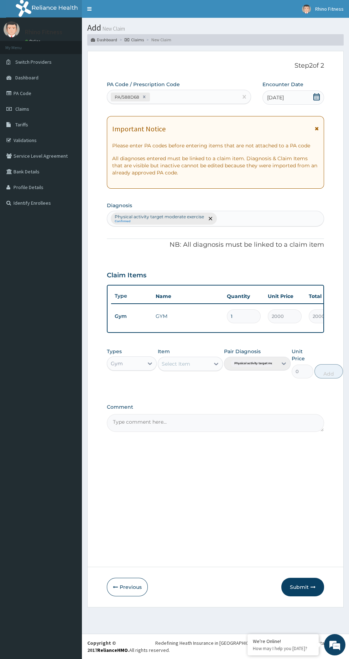
click at [291, 579] on button "Submit" at bounding box center [302, 587] width 43 height 19
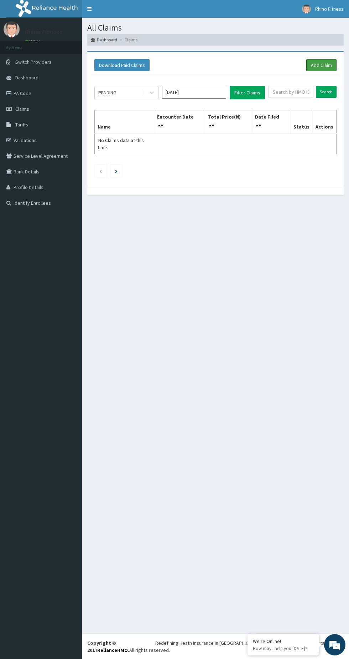
click at [311, 59] on link "Add Claim" at bounding box center [321, 65] width 30 height 12
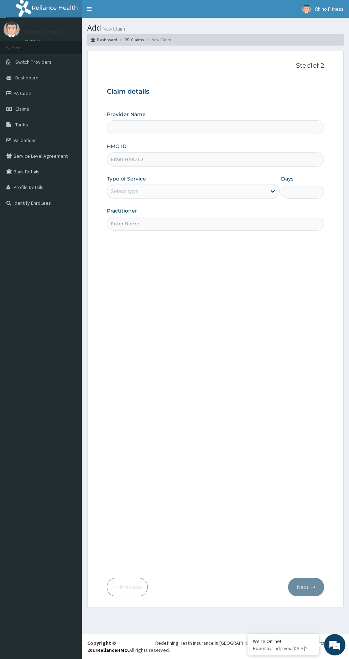
type input "Rhino Fitness And Bodybuilding UNITY ESTATE"
type input "1"
click at [144, 156] on input "HMO ID" at bounding box center [215, 159] width 217 height 14
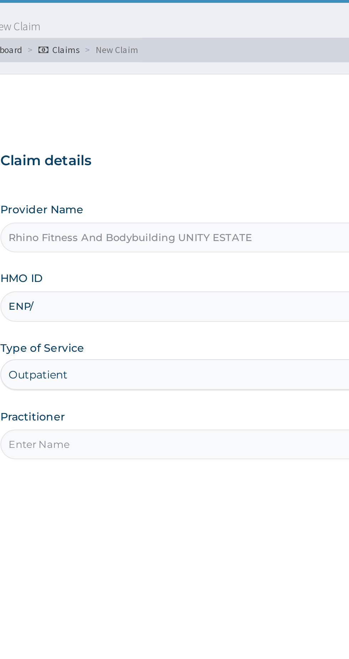
click at [147, 159] on input "ENP/" at bounding box center [215, 159] width 217 height 14
click at [146, 159] on input "ENP/" at bounding box center [215, 159] width 217 height 14
type input "ENP/11337/A"
click at [141, 222] on input "Practitioner" at bounding box center [215, 224] width 217 height 14
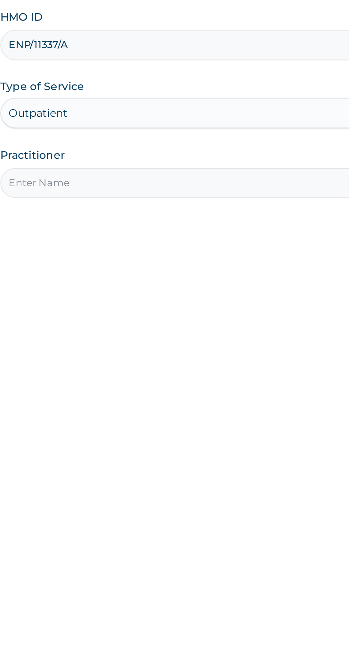
type input "Rhino Fitness And Bodybuilding"
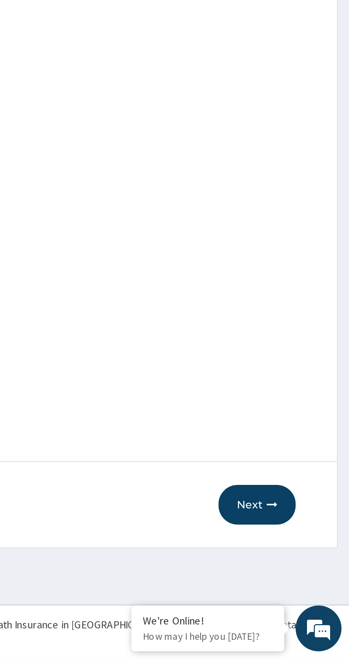
click at [305, 587] on button "Next" at bounding box center [306, 587] width 36 height 19
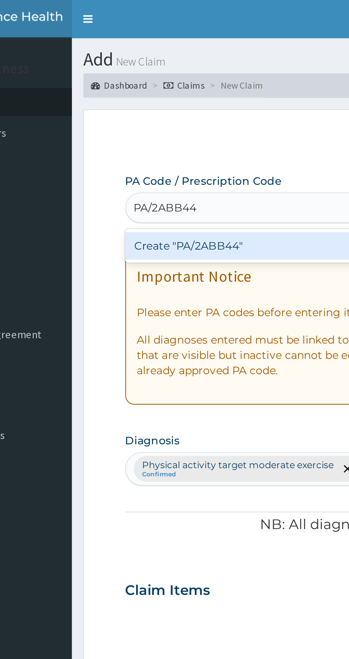
click at [171, 114] on div "Create "PA/2ABB44"" at bounding box center [179, 114] width 144 height 13
type input "PA/2ABB44"
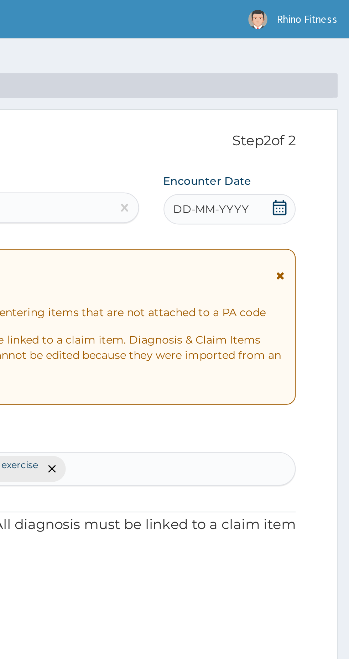
click at [305, 96] on div "DD-MM-YYYY" at bounding box center [293, 97] width 62 height 14
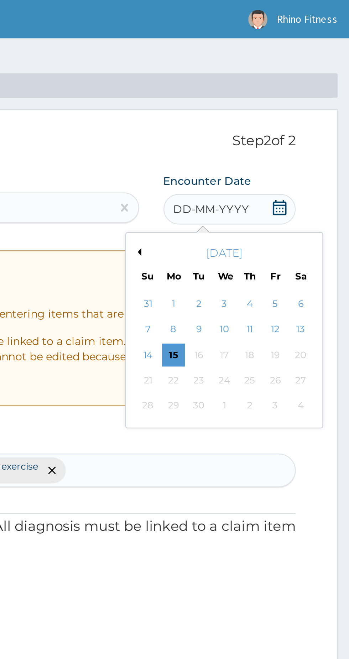
click at [279, 141] on div "2" at bounding box center [279, 141] width 11 height 11
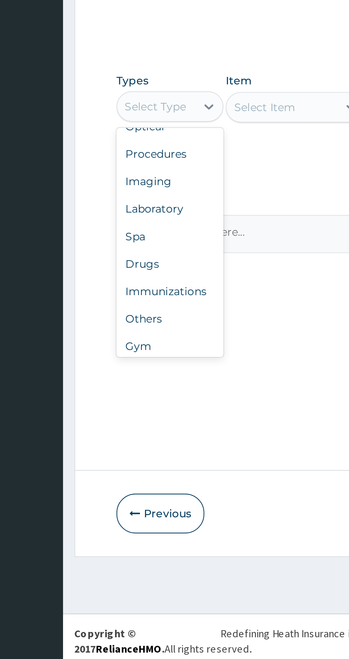
scroll to position [24, 0]
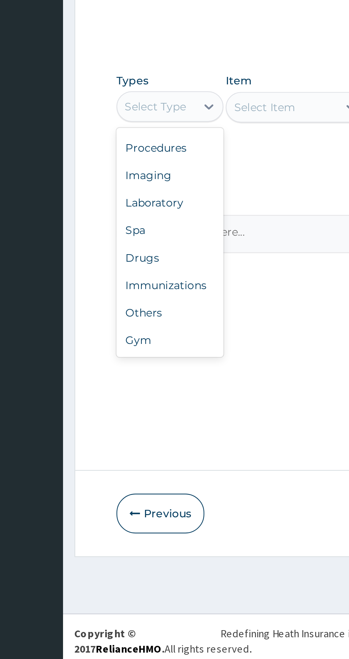
click at [128, 510] on div "Gym" at bounding box center [132, 506] width 50 height 13
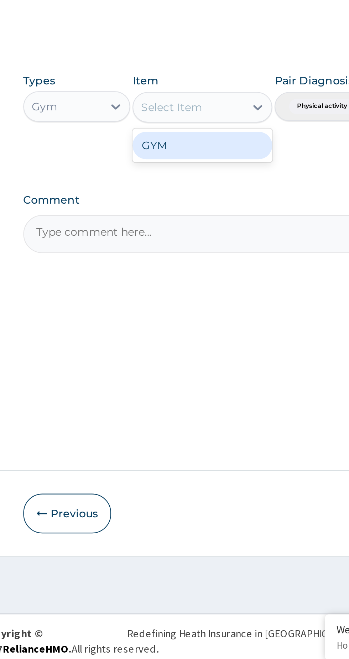
click at [193, 418] on div "GYM" at bounding box center [190, 415] width 65 height 13
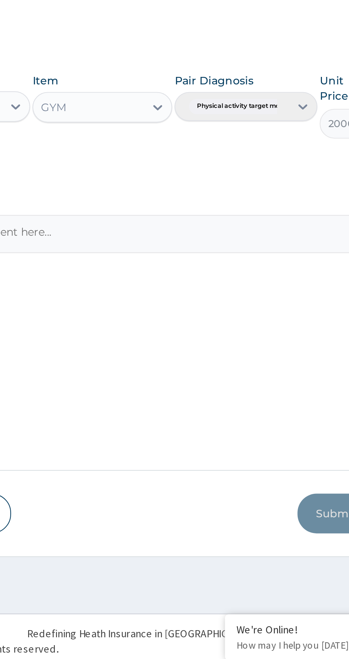
scroll to position [0, 0]
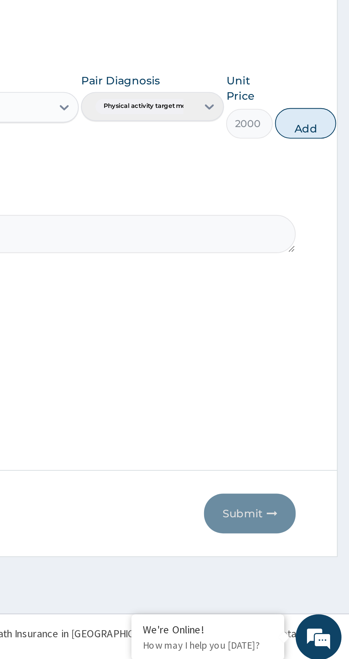
click at [329, 405] on button "Add" at bounding box center [328, 405] width 28 height 14
type input "0"
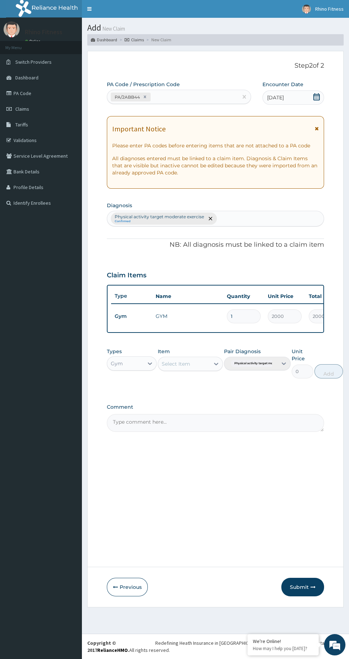
click at [294, 589] on button "Submit" at bounding box center [302, 587] width 43 height 19
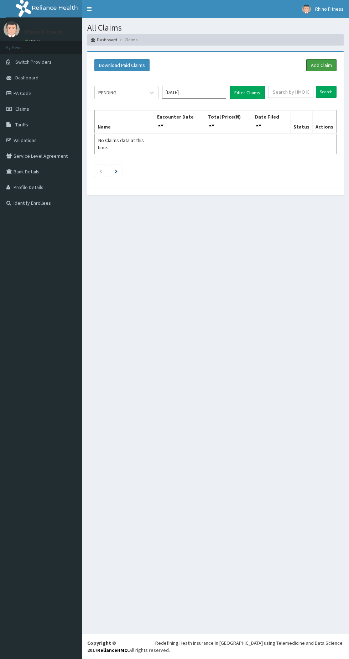
click at [312, 66] on link "Add Claim" at bounding box center [321, 65] width 30 height 12
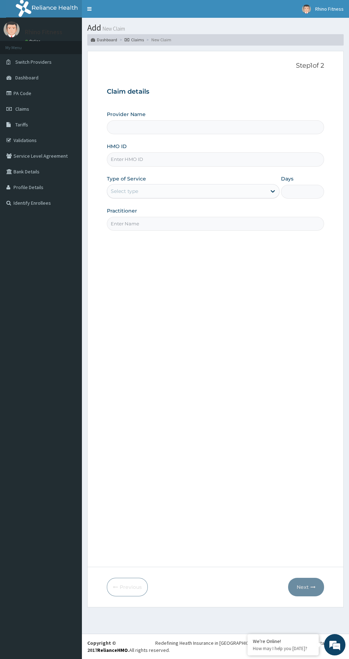
type input "Rhino Fitness And Bodybuilding UNITY ESTATE"
type input "1"
click at [152, 160] on input "HMO ID" at bounding box center [215, 159] width 217 height 14
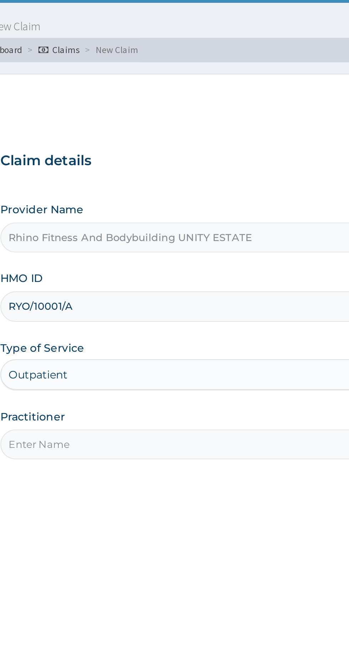
type input "RYO/10001/A"
click at [175, 224] on input "Practitioner" at bounding box center [215, 224] width 217 height 14
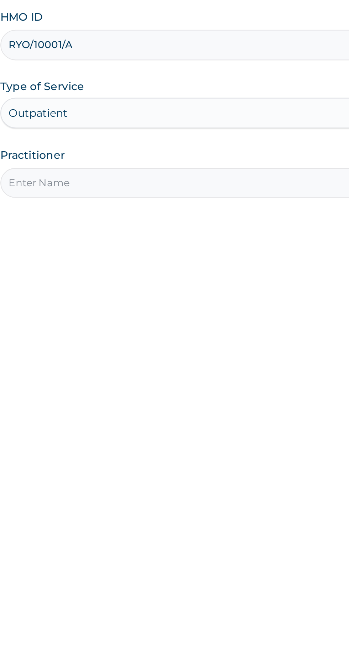
type input "Rhino Fitness And Bodybuilding"
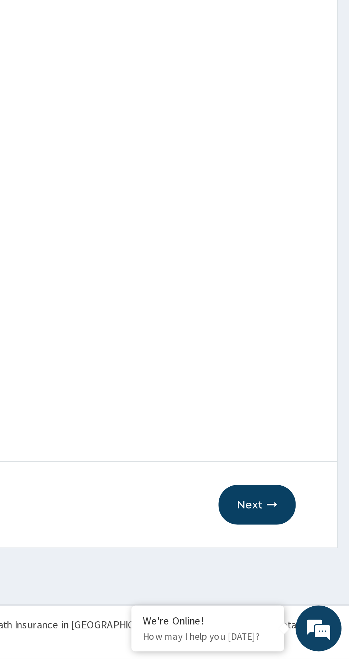
click at [312, 586] on icon "button" at bounding box center [313, 587] width 5 height 5
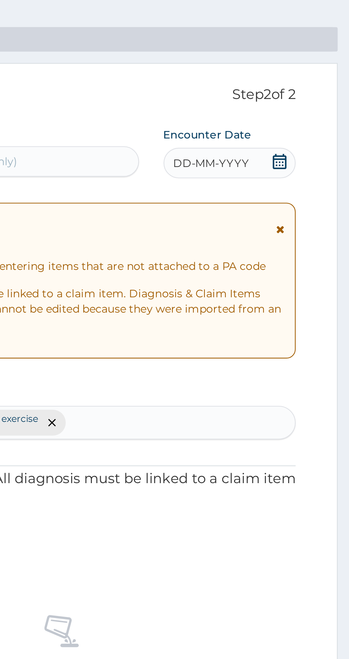
click at [312, 96] on div "DD-MM-YYYY" at bounding box center [293, 97] width 62 height 14
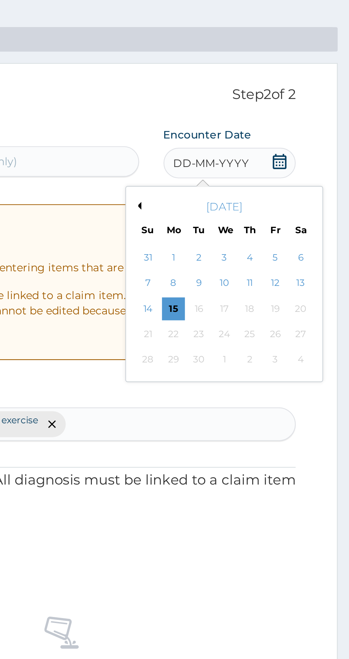
click at [290, 141] on div "3" at bounding box center [290, 141] width 11 height 11
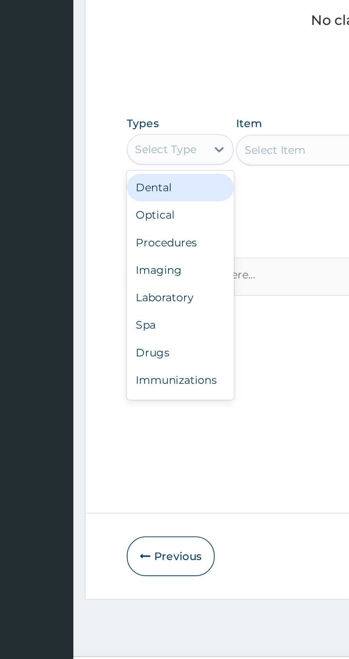
scroll to position [24, 0]
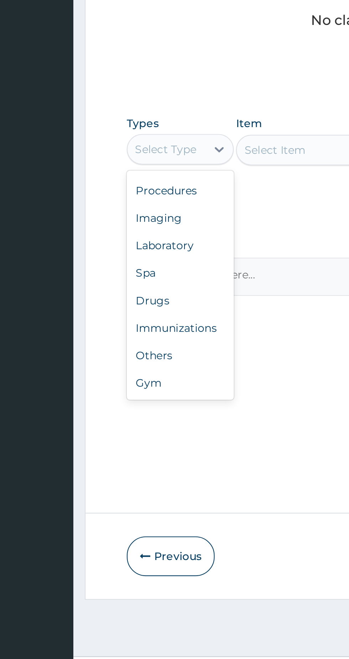
click at [128, 494] on div "Others" at bounding box center [132, 493] width 50 height 13
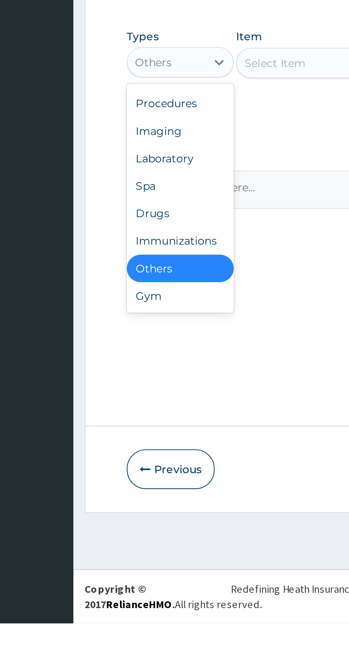
click at [120, 510] on div "Gym" at bounding box center [132, 506] width 50 height 13
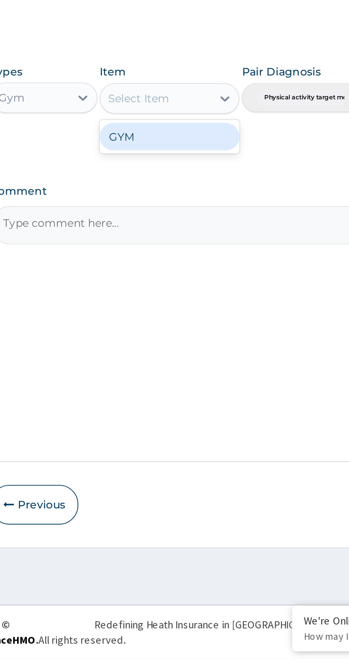
click at [192, 420] on div "GYM" at bounding box center [190, 415] width 65 height 13
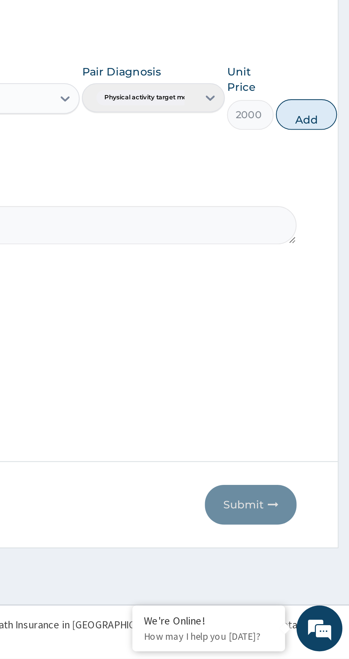
scroll to position [0, 0]
click at [325, 407] on button "Add" at bounding box center [328, 405] width 28 height 14
type input "0"
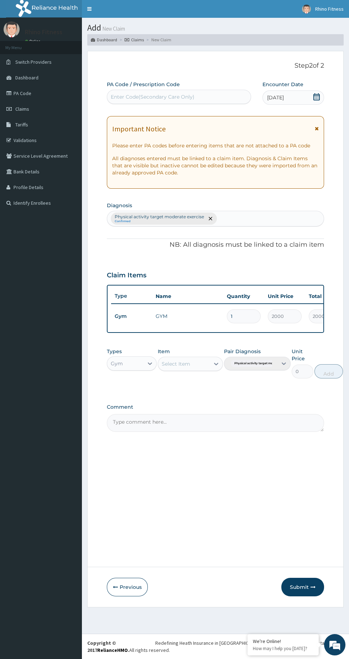
click at [304, 590] on button "Submit" at bounding box center [302, 587] width 43 height 19
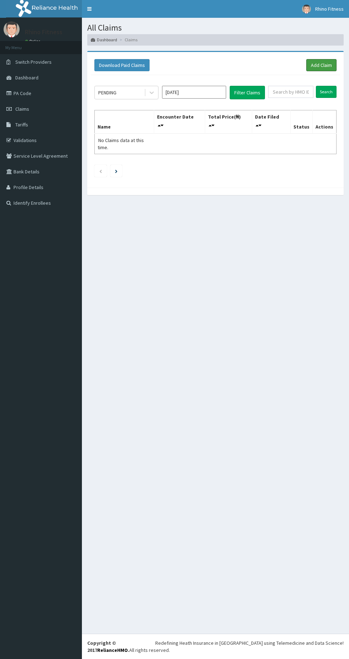
click at [311, 66] on link "Add Claim" at bounding box center [321, 65] width 30 height 12
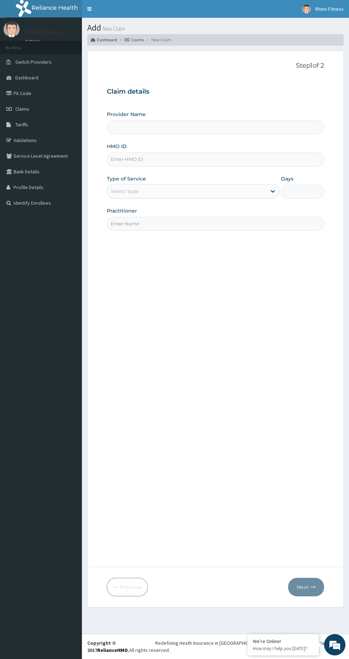
click at [142, 160] on input "HMO ID" at bounding box center [215, 159] width 217 height 14
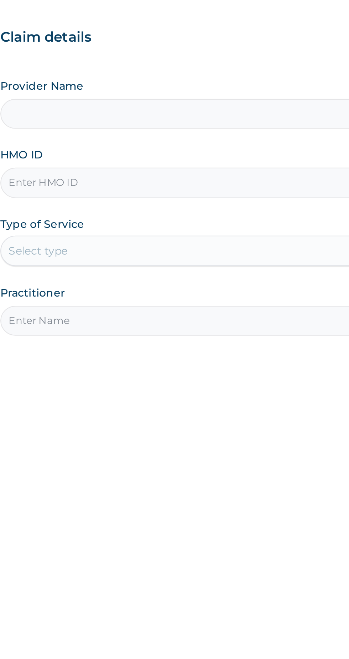
type input "Rhino Fitness And Bodybuilding UNITY ESTATE"
type input "1"
type input "BJL/10005/A"
click at [133, 222] on input "Practitioner" at bounding box center [215, 224] width 217 height 14
type input "Rhino Fitness And Bodybuilding"
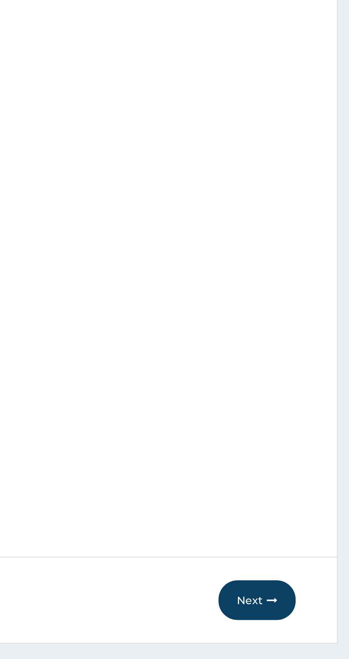
click at [305, 582] on button "Next" at bounding box center [306, 587] width 36 height 19
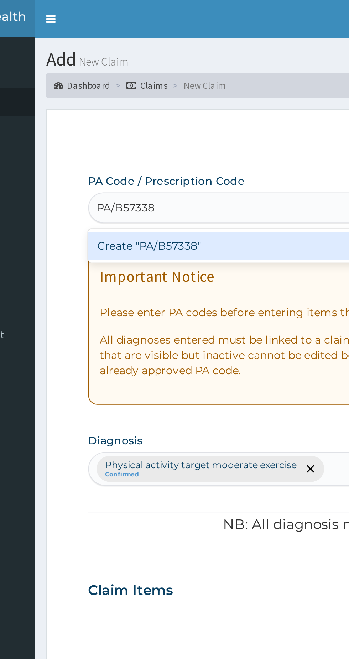
click at [153, 116] on div "Create "PA/B57338"" at bounding box center [179, 114] width 144 height 13
type input "PA/B57338"
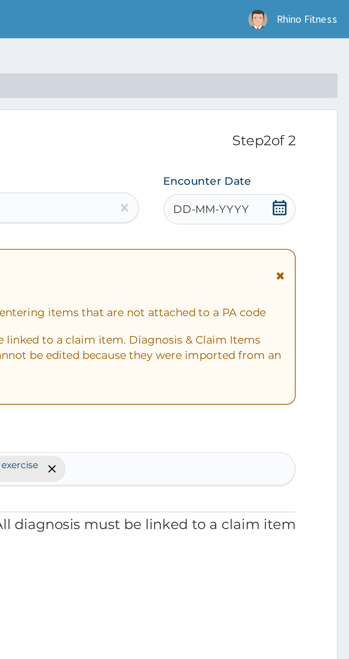
click at [303, 97] on div "DD-MM-YYYY" at bounding box center [293, 97] width 62 height 14
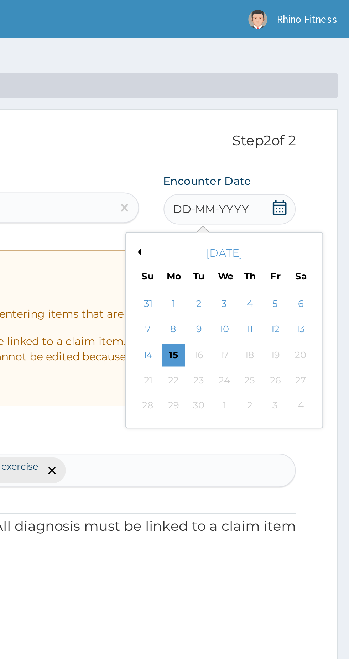
click at [290, 141] on div "3" at bounding box center [290, 141] width 11 height 11
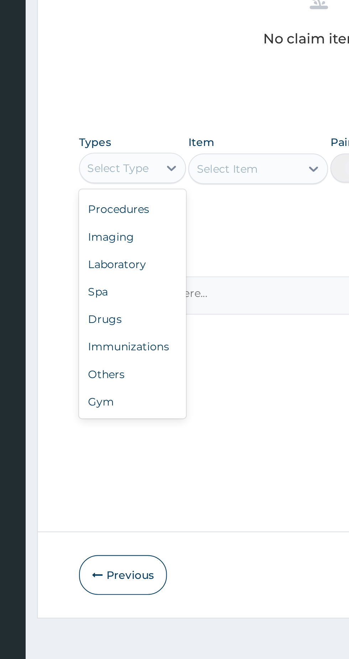
scroll to position [22, 0]
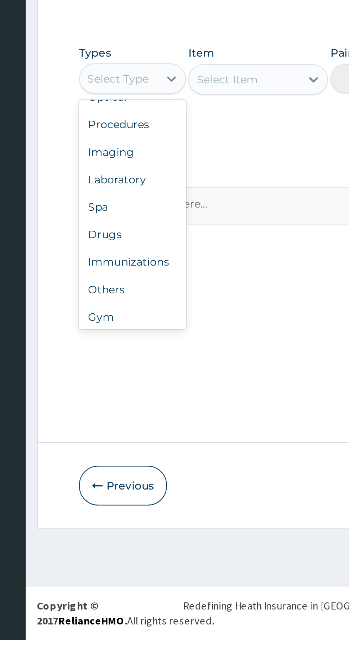
click at [124, 509] on div "Gym" at bounding box center [132, 508] width 50 height 13
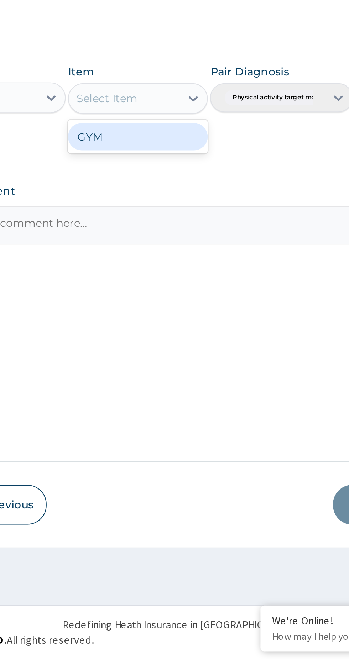
click at [186, 417] on div "GYM" at bounding box center [190, 415] width 65 height 13
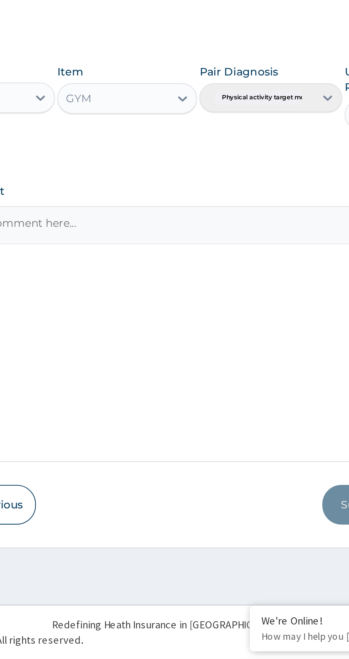
scroll to position [0, 0]
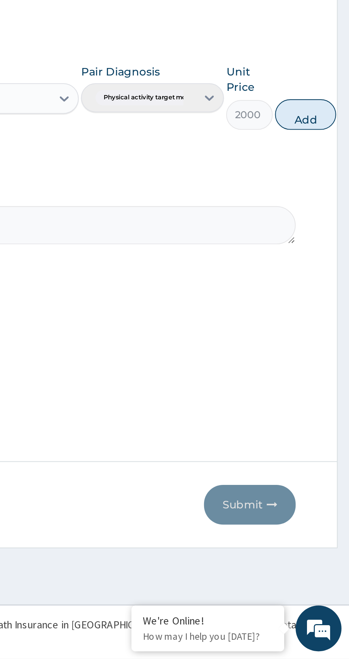
click at [324, 404] on button "Add" at bounding box center [328, 405] width 28 height 14
type input "0"
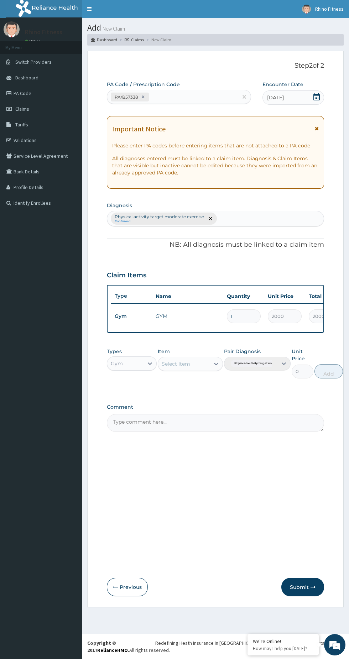
click at [313, 586] on icon "button" at bounding box center [313, 587] width 5 height 5
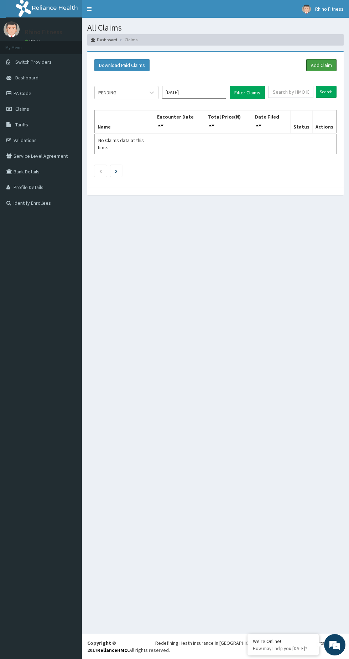
click at [314, 63] on link "Add Claim" at bounding box center [321, 65] width 30 height 12
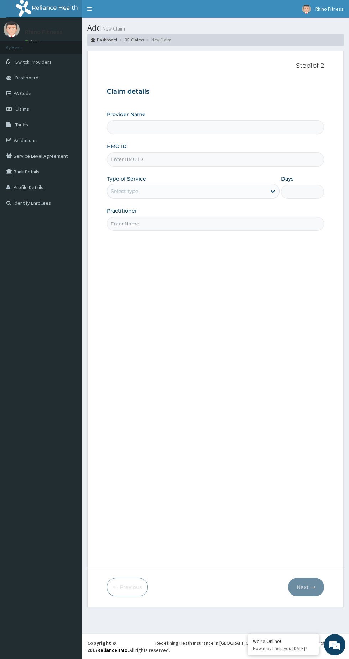
click at [143, 160] on input "HMO ID" at bounding box center [215, 159] width 217 height 14
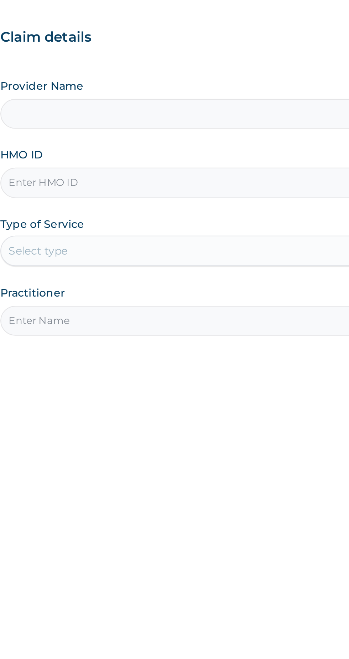
type input "Rhino Fitness And Bodybuilding UNITY ESTATE"
type input "1"
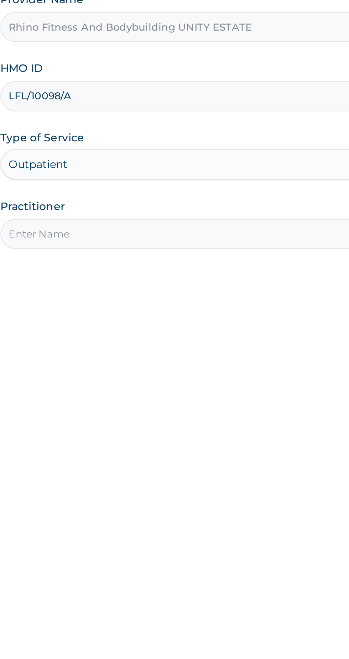
type input "LFL/10098/A"
click at [150, 221] on input "Practitioner" at bounding box center [215, 224] width 217 height 14
type input "Rhino Fitness And Bodybuilding"
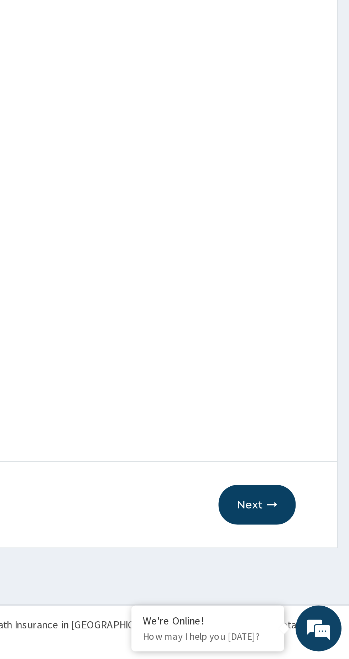
click at [313, 586] on icon "button" at bounding box center [313, 587] width 5 height 5
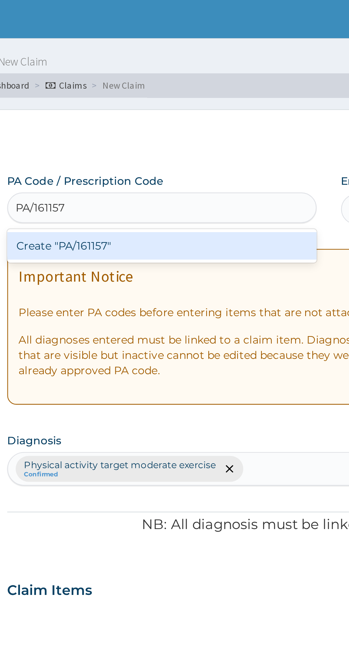
click at [167, 111] on div "Create "PA/161157"" at bounding box center [179, 114] width 144 height 13
type input "PA/161157"
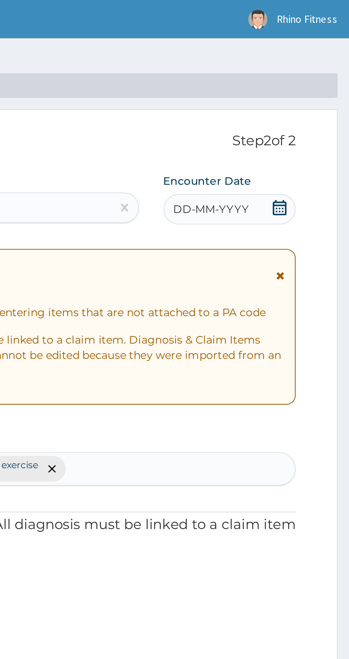
click at [303, 92] on div "DD-MM-YYYY" at bounding box center [293, 97] width 62 height 14
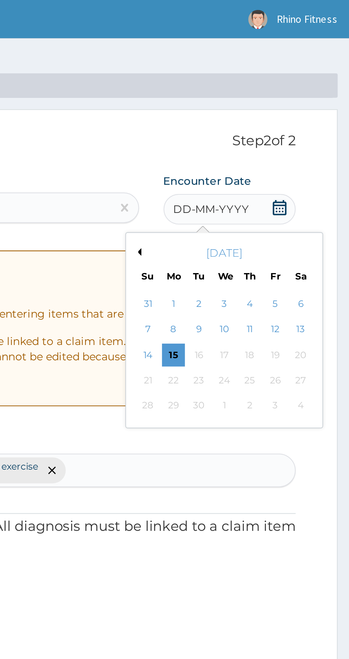
click at [303, 143] on div "4" at bounding box center [302, 141] width 11 height 11
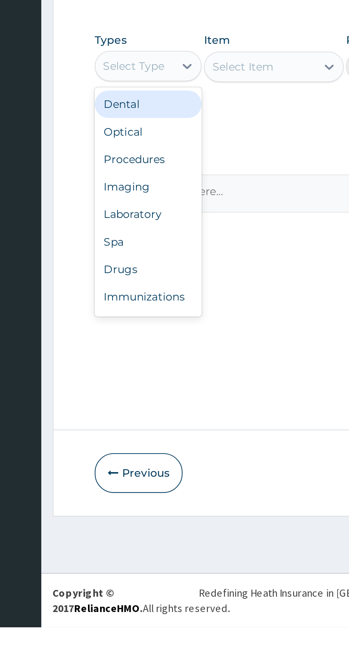
scroll to position [24, 0]
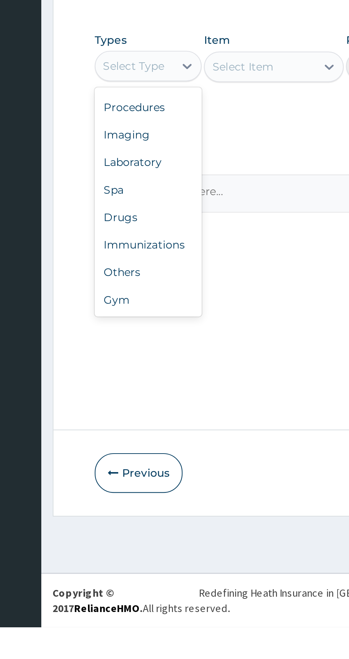
click at [127, 508] on div "Gym" at bounding box center [132, 506] width 50 height 13
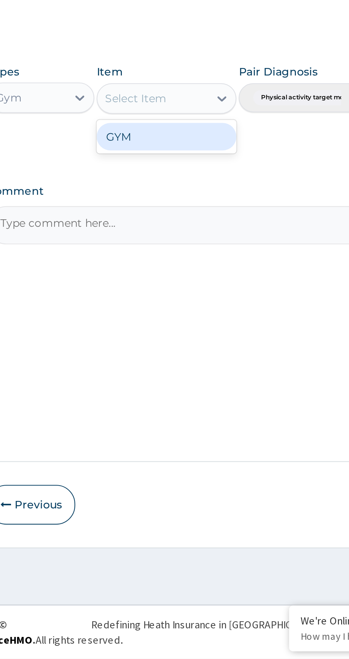
click at [181, 421] on div "GYM" at bounding box center [190, 415] width 65 height 13
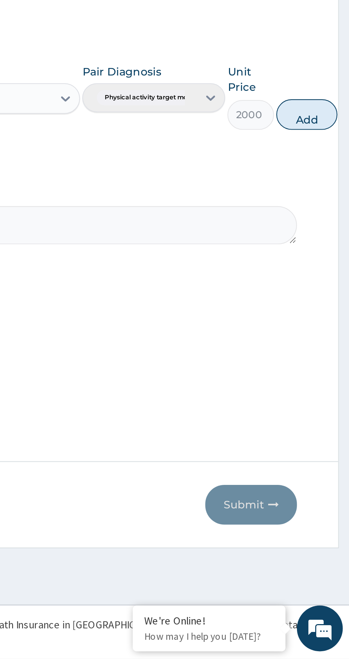
scroll to position [0, 0]
click at [329, 404] on button "Add" at bounding box center [328, 405] width 28 height 14
type input "0"
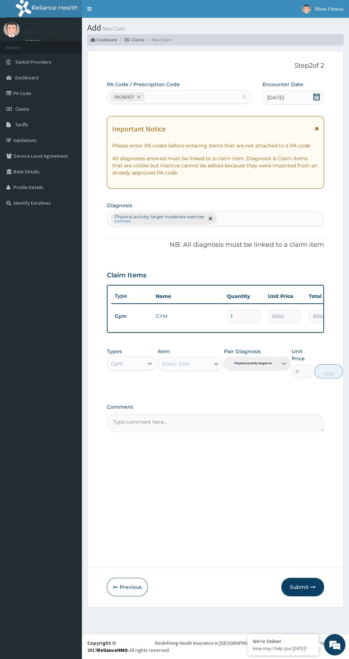
click at [307, 586] on button "Submit" at bounding box center [302, 587] width 43 height 19
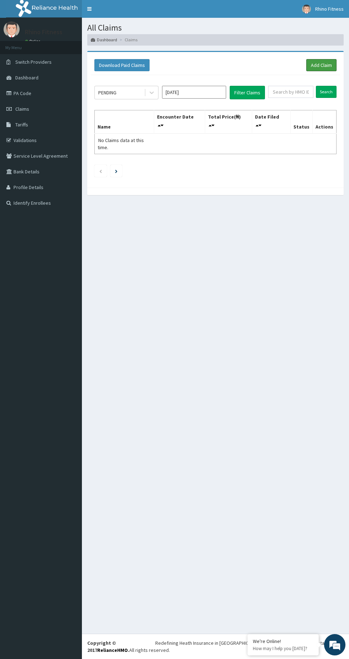
click at [318, 68] on link "Add Claim" at bounding box center [321, 65] width 30 height 12
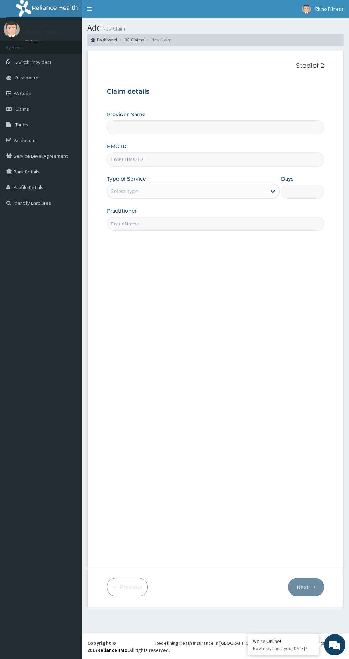
type input "Rhino Fitness And Bodybuilding UNITY ESTATE"
type input "1"
click at [150, 160] on input "HMO ID" at bounding box center [215, 159] width 217 height 14
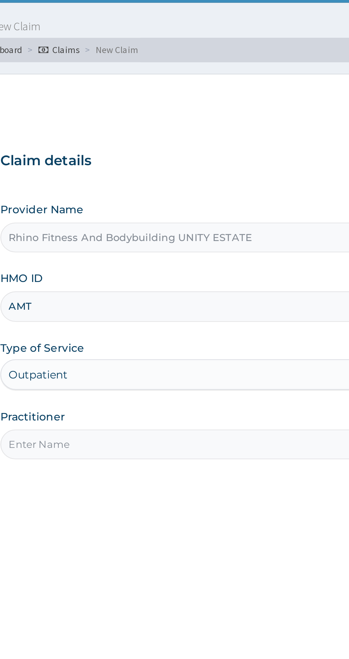
type input "AMT/10027/A"
click at [162, 225] on input "Practitioner" at bounding box center [215, 224] width 217 height 14
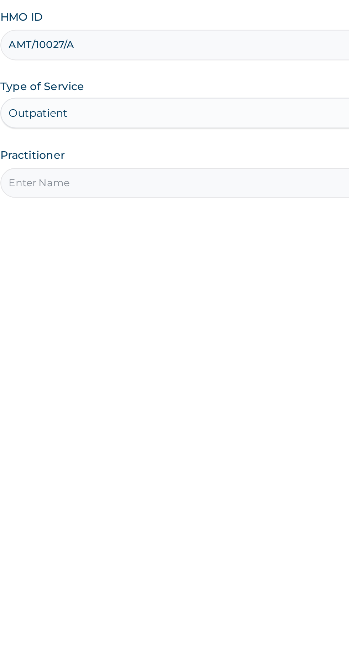
type input "Rhino Fitness And Bodybuilding"
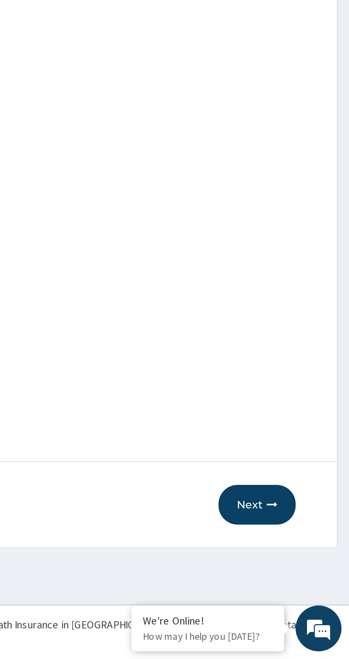
click at [307, 591] on button "Next" at bounding box center [306, 587] width 36 height 19
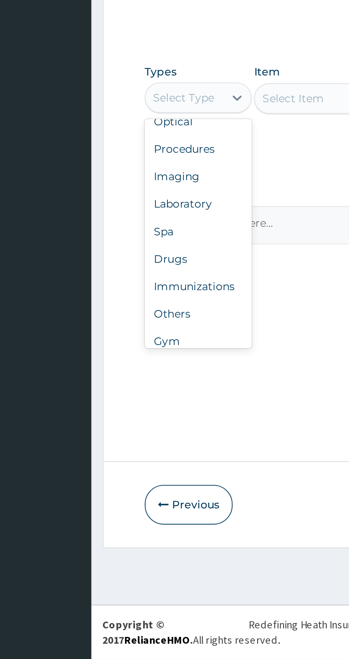
scroll to position [24, 0]
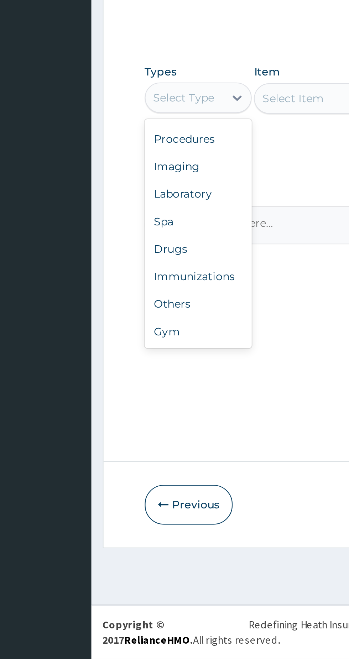
click at [129, 508] on div "Gym" at bounding box center [132, 506] width 50 height 13
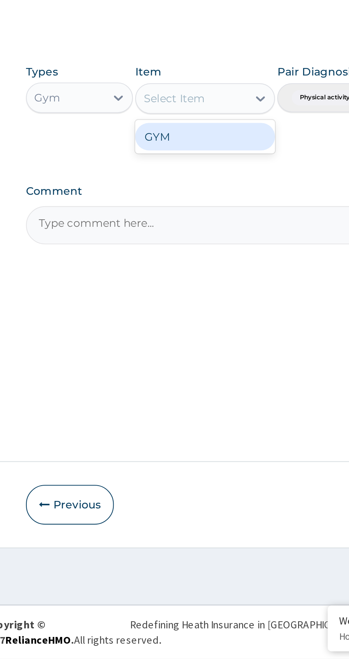
click at [196, 417] on div "GYM" at bounding box center [190, 415] width 65 height 13
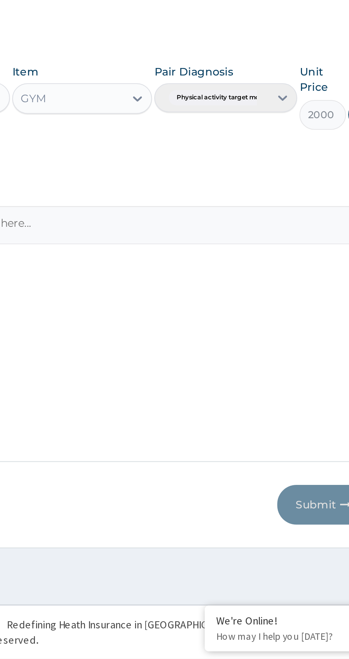
scroll to position [0, 0]
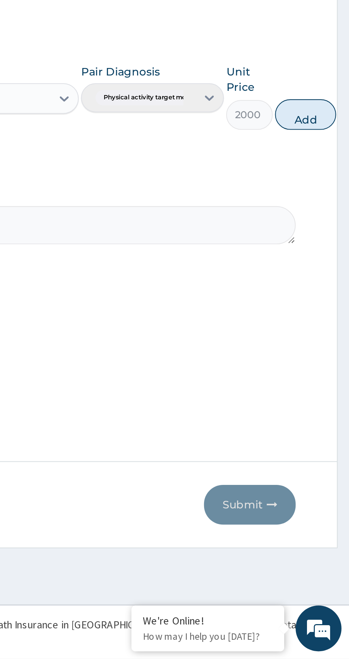
click at [327, 406] on button "Add" at bounding box center [328, 405] width 28 height 14
type input "0"
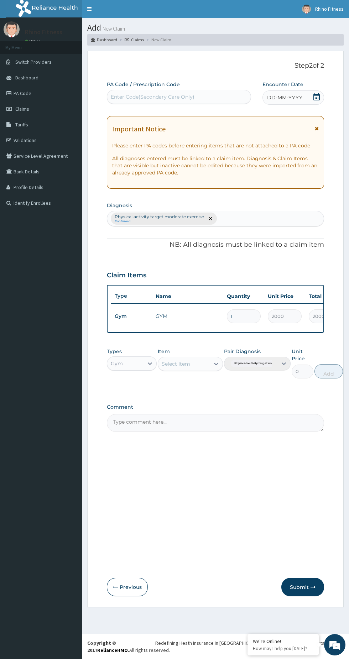
click at [300, 587] on button "Submit" at bounding box center [302, 587] width 43 height 19
click at [313, 587] on icon "button" at bounding box center [313, 587] width 5 height 5
click at [301, 587] on button "Submit" at bounding box center [302, 587] width 43 height 19
click at [297, 584] on button "Submit" at bounding box center [302, 587] width 43 height 19
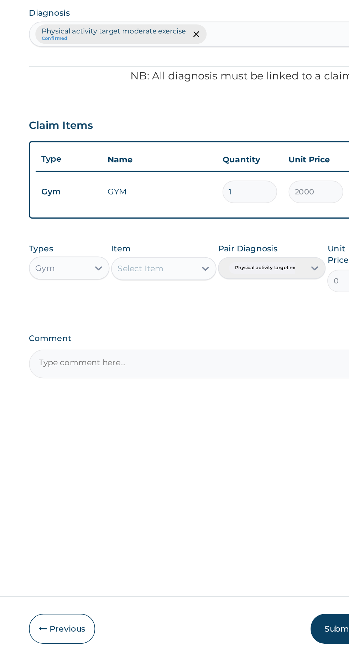
click at [289, 597] on button "Submit" at bounding box center [302, 587] width 43 height 19
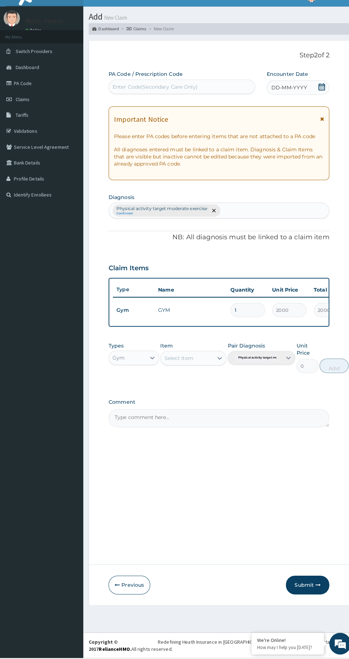
click at [302, 597] on button "Submit" at bounding box center [302, 587] width 43 height 19
click at [305, 597] on button "Submit" at bounding box center [302, 587] width 43 height 19
click at [298, 597] on button "Submit" at bounding box center [302, 587] width 43 height 19
click at [300, 597] on button "Submit" at bounding box center [302, 587] width 43 height 19
click at [297, 597] on button "Submit" at bounding box center [302, 587] width 43 height 19
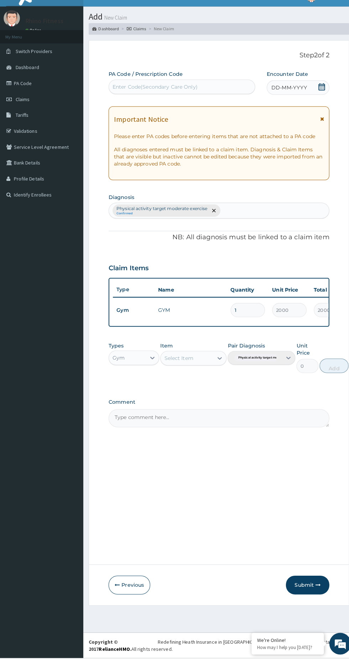
click at [297, 597] on button "Submit" at bounding box center [302, 587] width 43 height 19
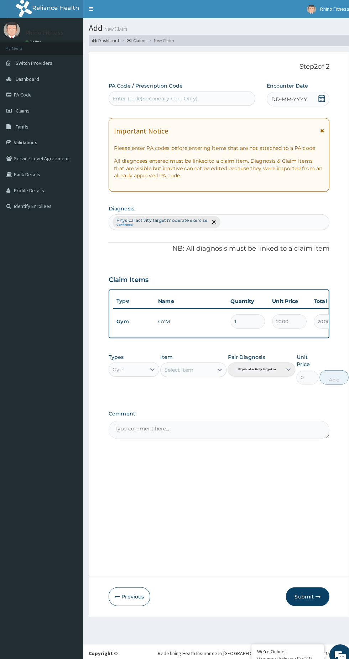
click at [301, 587] on button "Submit" at bounding box center [302, 587] width 43 height 19
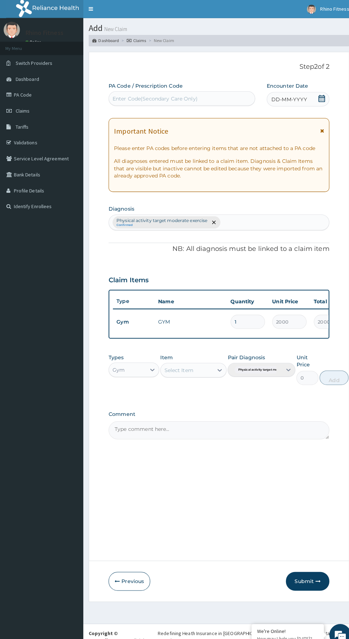
click at [298, 563] on button "Submit" at bounding box center [302, 571] width 43 height 19
click at [305, 568] on button "Submit" at bounding box center [302, 571] width 43 height 19
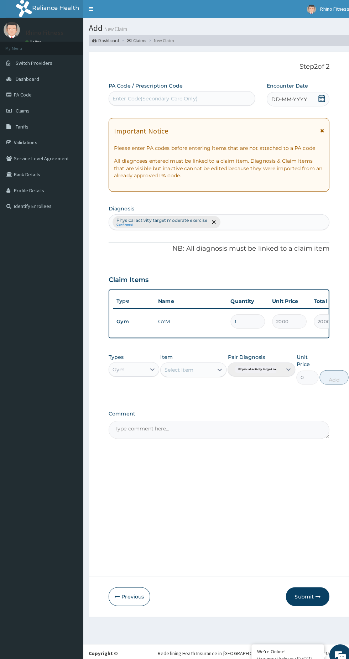
click at [300, 587] on button "Submit" at bounding box center [302, 587] width 43 height 19
click at [301, 587] on button "Submit" at bounding box center [302, 587] width 43 height 19
click at [299, 587] on button "Submit" at bounding box center [302, 587] width 43 height 19
click at [301, 587] on button "Submit" at bounding box center [302, 587] width 43 height 19
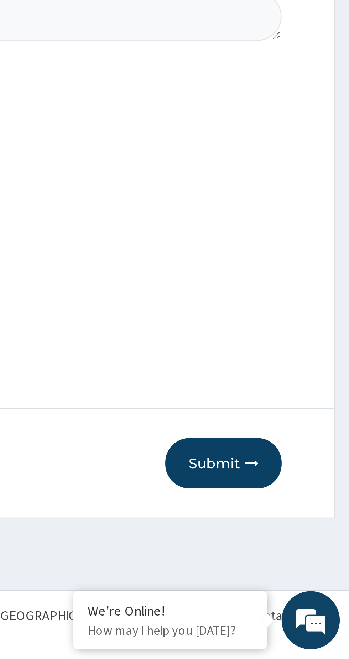
click at [332, 634] on div "Add New Claim Dashboard Claims New Claim Step 2 of 2 PA Code / Prescription Cod…" at bounding box center [215, 326] width 267 height 616
click at [306, 584] on button "Submit" at bounding box center [302, 587] width 43 height 19
click at [312, 586] on icon "button" at bounding box center [313, 587] width 5 height 5
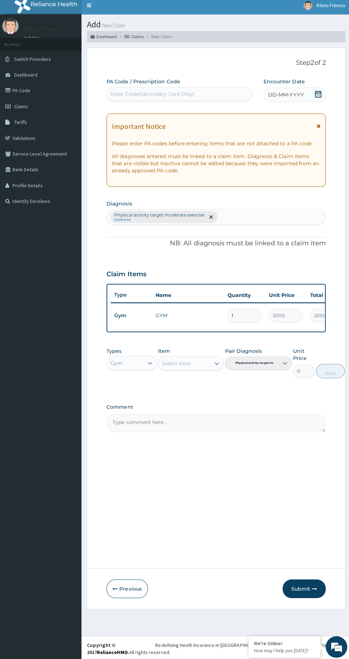
click at [292, 582] on button "Submit" at bounding box center [302, 587] width 43 height 19
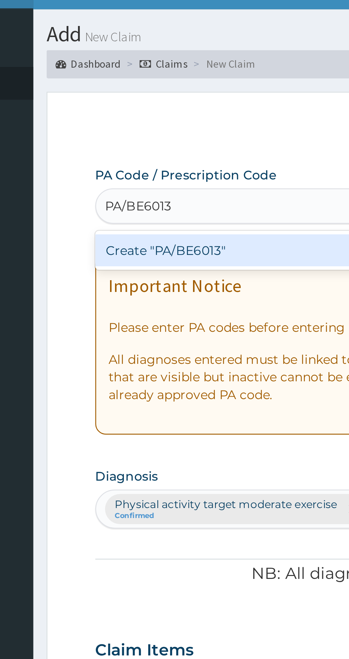
click at [157, 111] on div "Create "PA/BE6013"" at bounding box center [179, 114] width 144 height 13
type input "PA/BE6013"
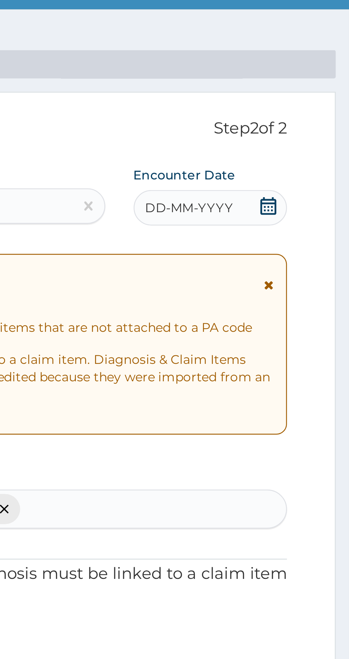
click at [311, 92] on div "DD-MM-YYYY" at bounding box center [293, 97] width 62 height 14
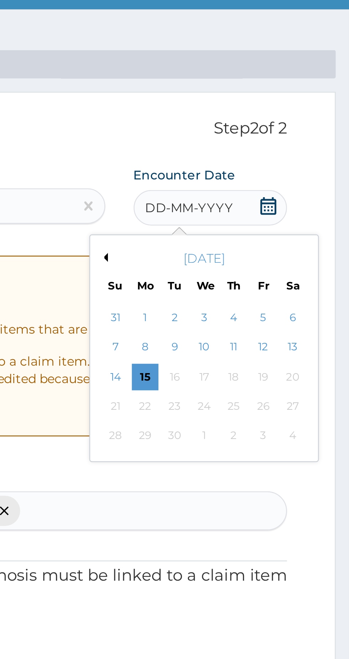
click at [314, 142] on div "5" at bounding box center [314, 141] width 11 height 11
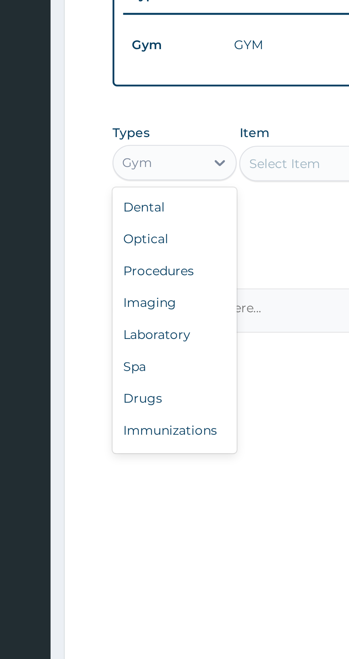
scroll to position [24, 0]
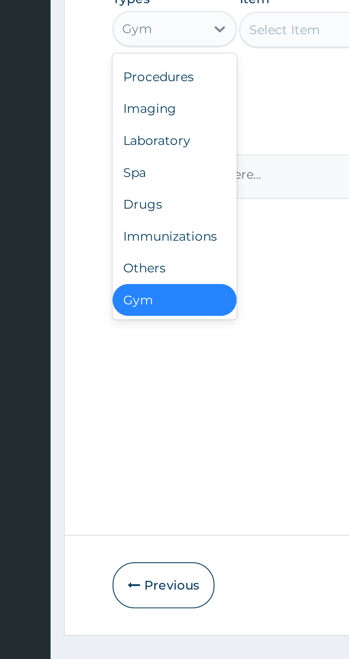
click at [132, 476] on div "Gym" at bounding box center [132, 472] width 50 height 13
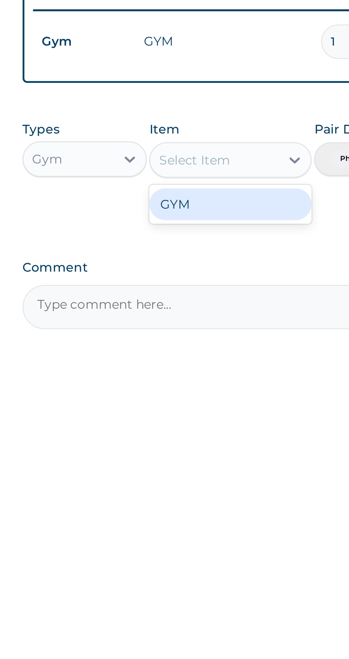
click at [197, 381] on div "GYM" at bounding box center [190, 381] width 65 height 13
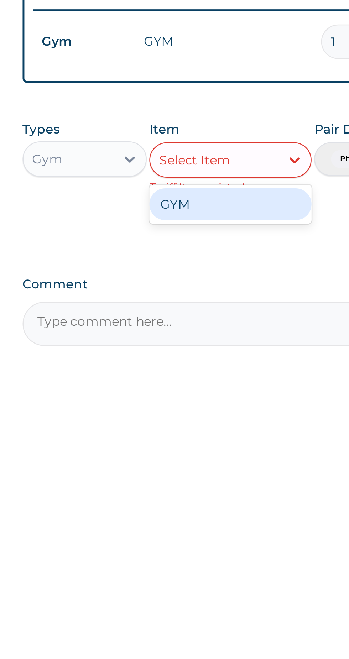
click at [178, 383] on div "GYM" at bounding box center [190, 381] width 65 height 13
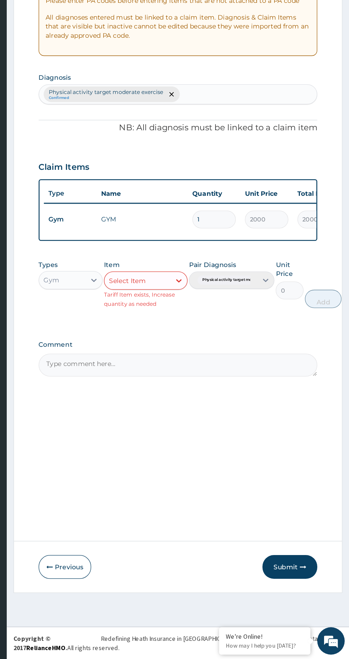
scroll to position [0, 0]
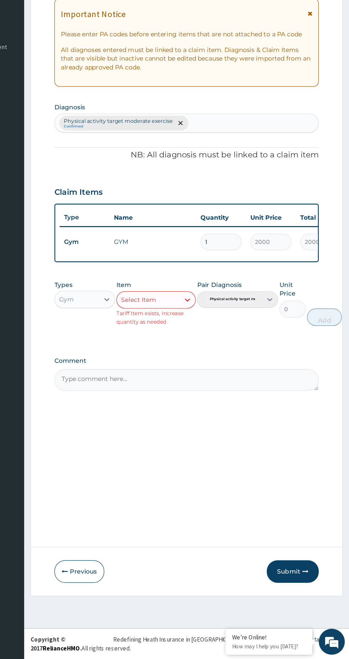
click at [305, 591] on button "Submit" at bounding box center [302, 587] width 43 height 19
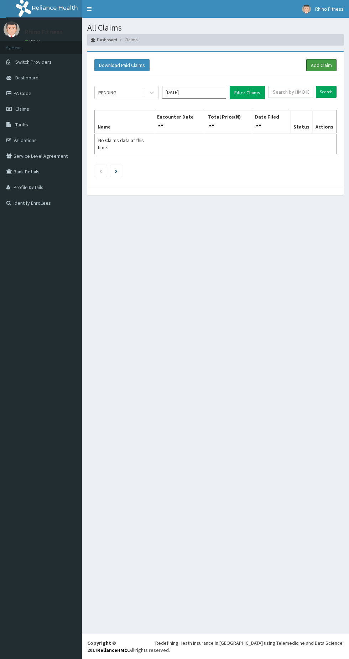
click at [314, 63] on link "Add Claim" at bounding box center [321, 65] width 30 height 12
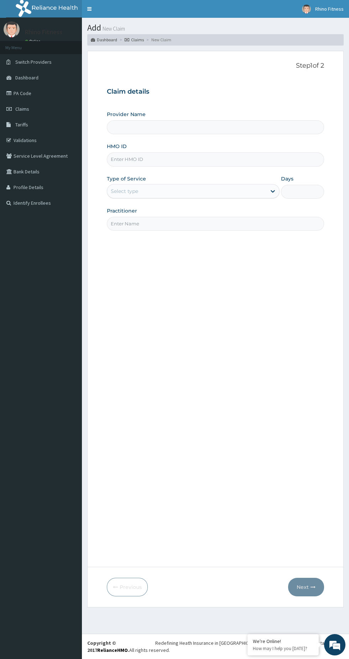
type input "Rhino Fitness And Bodybuilding UNITY ESTATE"
type input "1"
click at [141, 157] on input "HMO ID" at bounding box center [215, 159] width 217 height 14
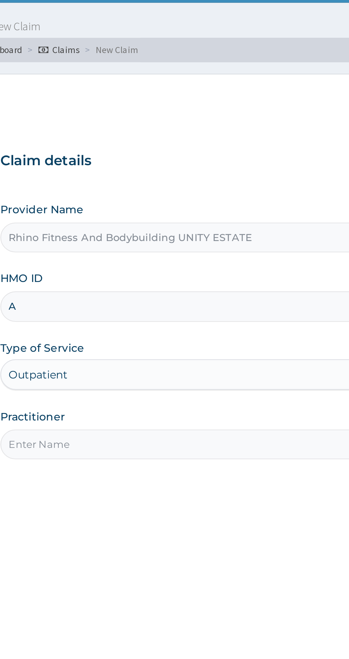
type input "ARM/10243/A"
click at [142, 223] on input "Practitioner" at bounding box center [215, 224] width 217 height 14
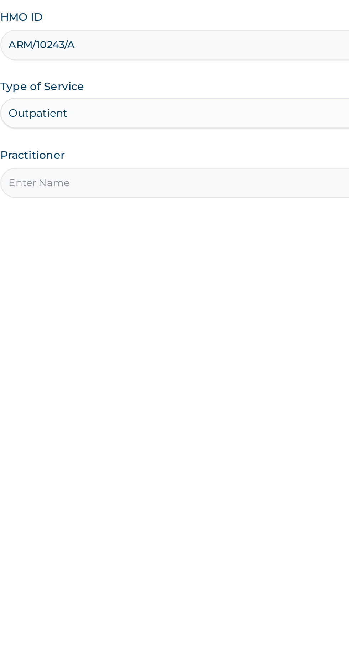
type input "Rhino Fitness And Bodybuilding"
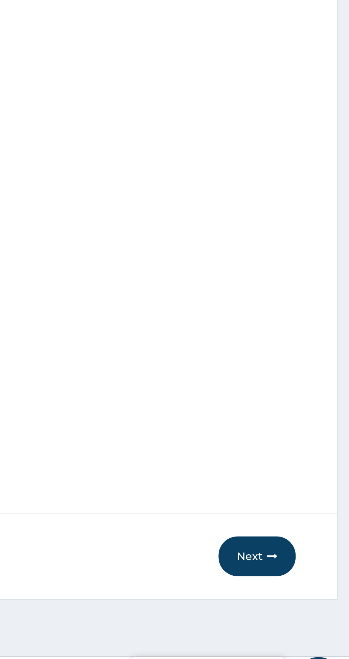
click at [308, 587] on button "Next" at bounding box center [306, 587] width 36 height 19
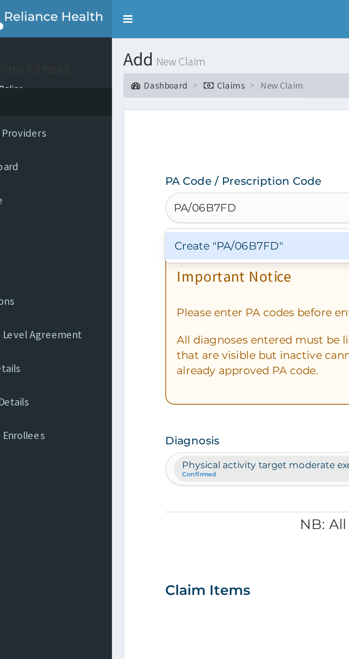
click at [161, 110] on div "Create "PA/06B7FD"" at bounding box center [179, 114] width 144 height 13
type input "PA/06B7FD"
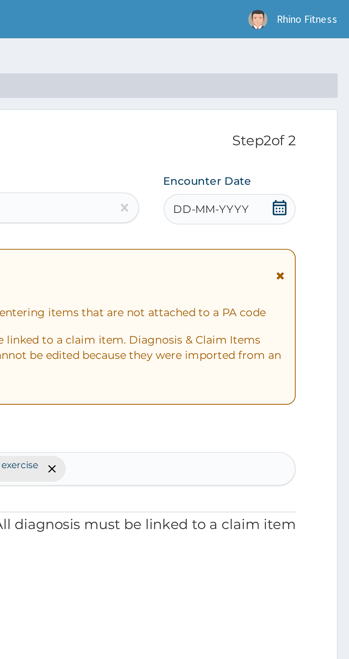
click at [308, 94] on div "DD-MM-YYYY" at bounding box center [293, 97] width 62 height 14
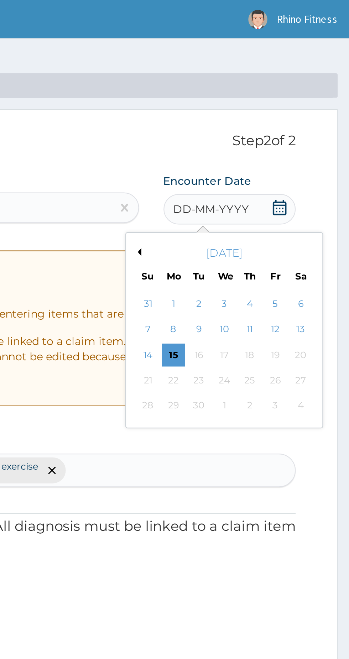
click at [314, 142] on div "5" at bounding box center [314, 141] width 11 height 11
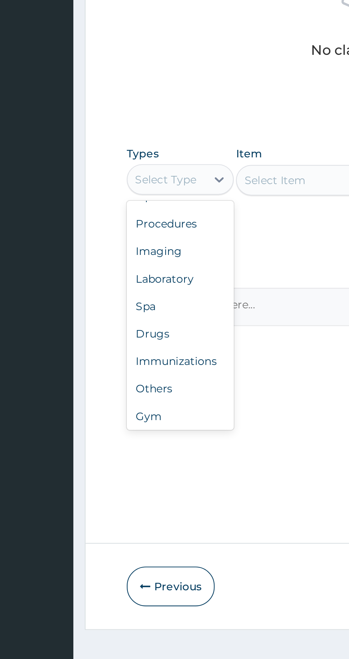
scroll to position [24, 0]
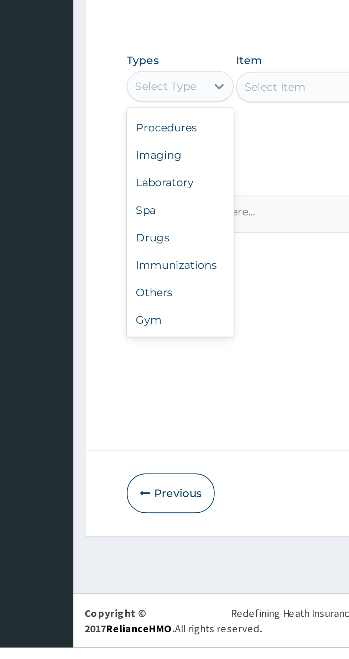
click at [123, 511] on div "Gym" at bounding box center [132, 506] width 50 height 13
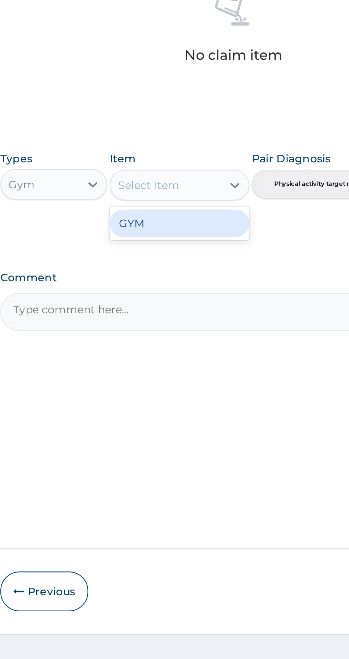
click at [192, 415] on div "GYM" at bounding box center [190, 415] width 65 height 13
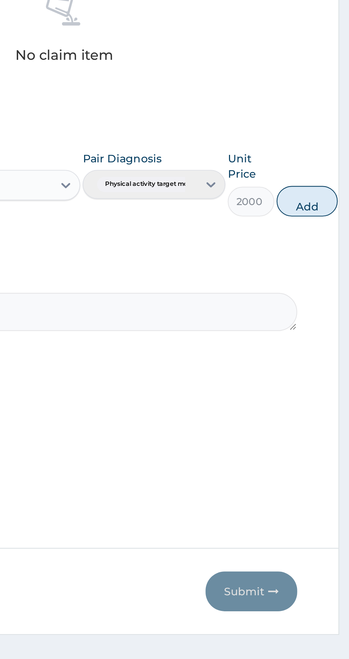
scroll to position [0, 0]
click at [328, 406] on button "Add" at bounding box center [328, 405] width 28 height 14
type input "0"
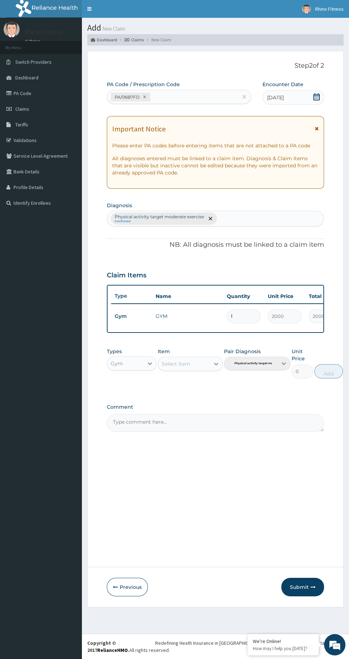
click at [313, 587] on icon "button" at bounding box center [313, 587] width 5 height 5
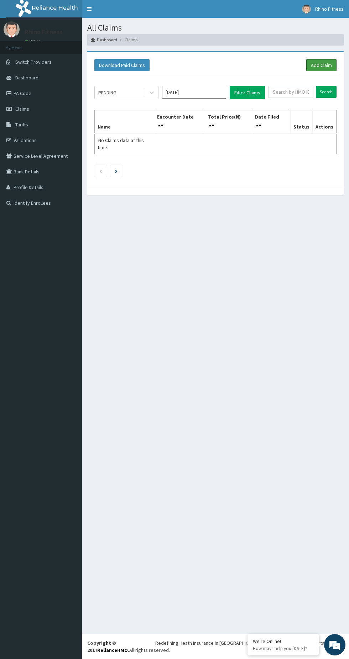
click at [317, 63] on link "Add Claim" at bounding box center [321, 65] width 30 height 12
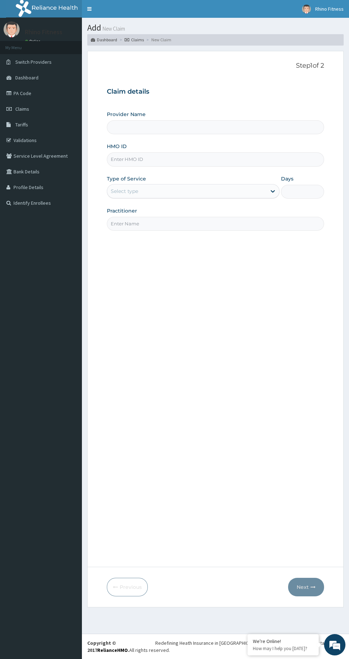
type input "Rhino Fitness And Bodybuilding UNITY ESTATE"
type input "1"
click at [139, 160] on input "HMO ID" at bounding box center [215, 159] width 217 height 14
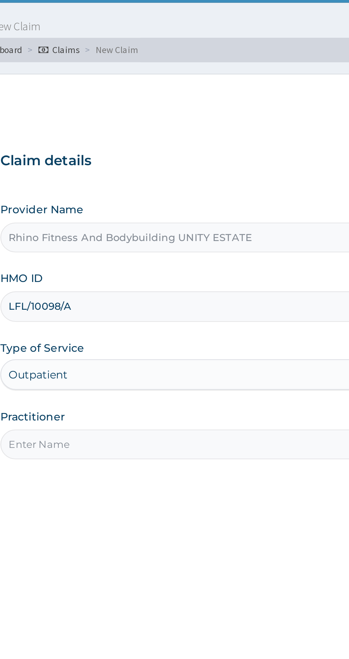
type input "LFL/10098/A"
click at [182, 226] on input "Practitioner" at bounding box center [215, 224] width 217 height 14
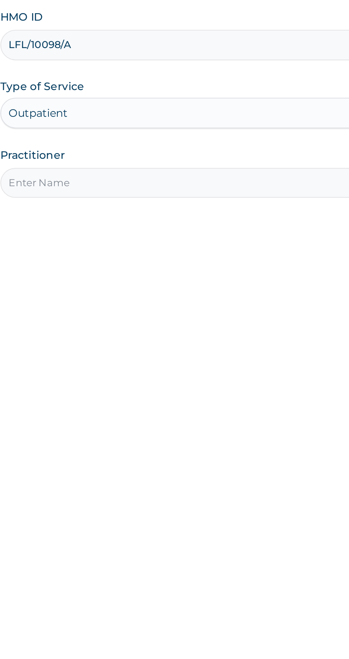
type input "Rhino Fitness And Bodybuilding"
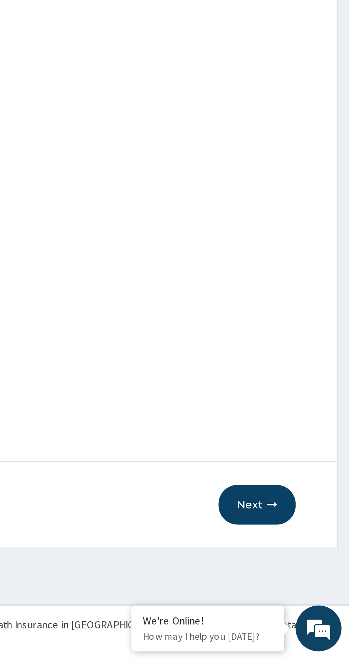
click at [309, 584] on button "Next" at bounding box center [306, 587] width 36 height 19
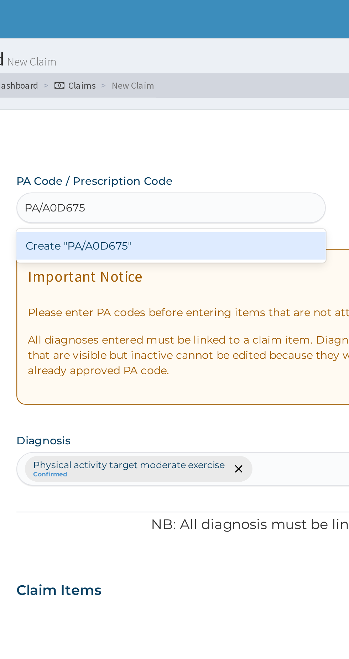
click at [191, 113] on div "Create "PA/A0D675"" at bounding box center [179, 114] width 144 height 13
type input "PA/A0D675"
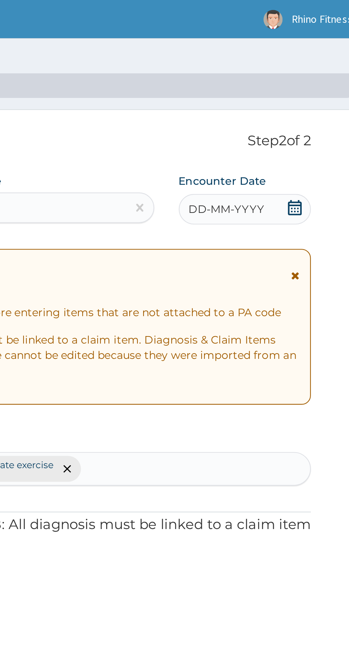
click at [292, 95] on span "DD-MM-YYYY" at bounding box center [284, 97] width 35 height 7
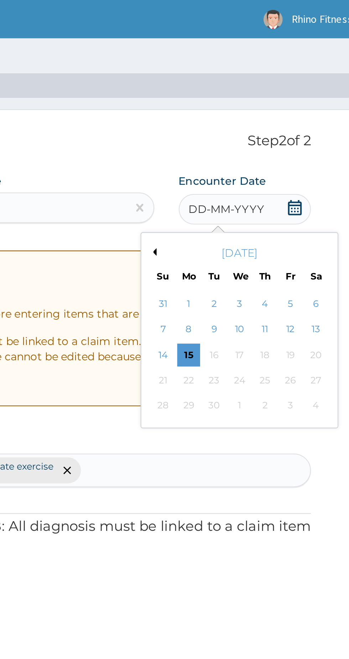
click at [314, 141] on div "5" at bounding box center [314, 141] width 11 height 11
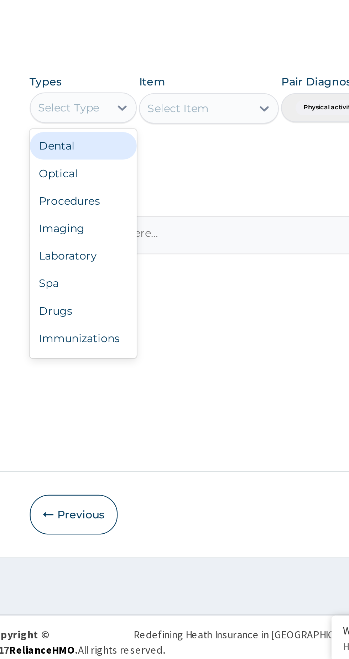
scroll to position [24, 0]
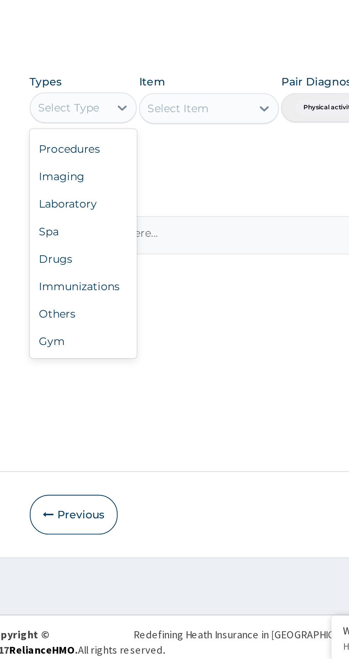
click at [129, 509] on div "Gym" at bounding box center [132, 506] width 50 height 13
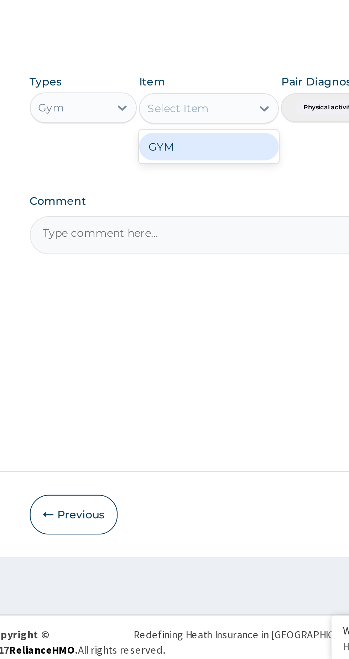
click at [190, 416] on div "GYM" at bounding box center [190, 415] width 65 height 13
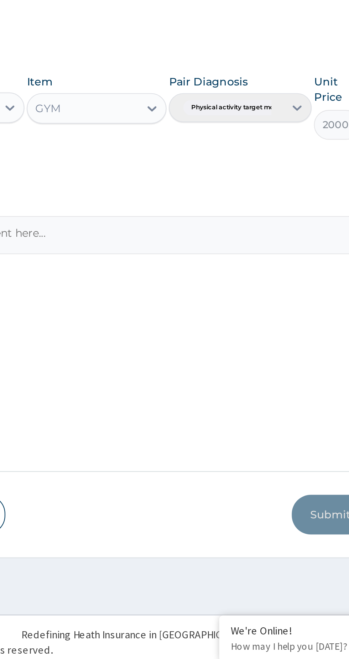
scroll to position [0, 0]
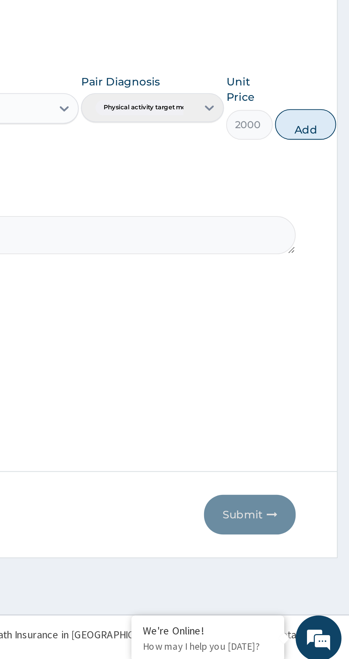
click at [323, 401] on button "Add" at bounding box center [328, 405] width 28 height 14
type input "0"
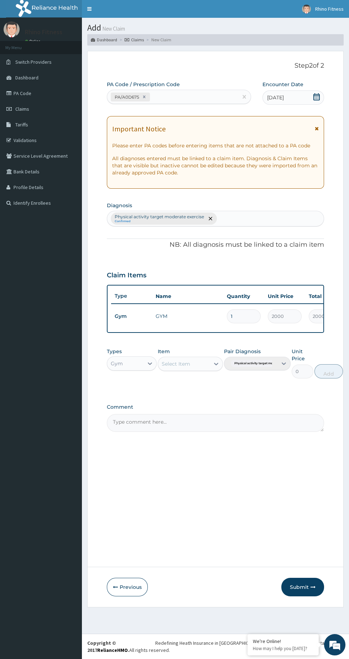
click at [300, 587] on button "Submit" at bounding box center [302, 587] width 43 height 19
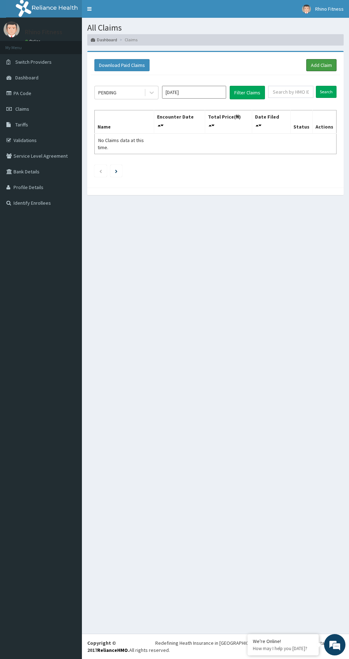
click at [320, 65] on link "Add Claim" at bounding box center [321, 65] width 30 height 12
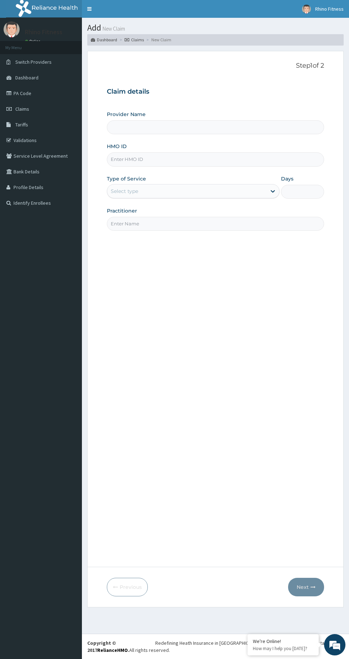
type input "Rhino Fitness And Bodybuilding UNITY ESTATE"
type input "1"
